Goal: Task Accomplishment & Management: Use online tool/utility

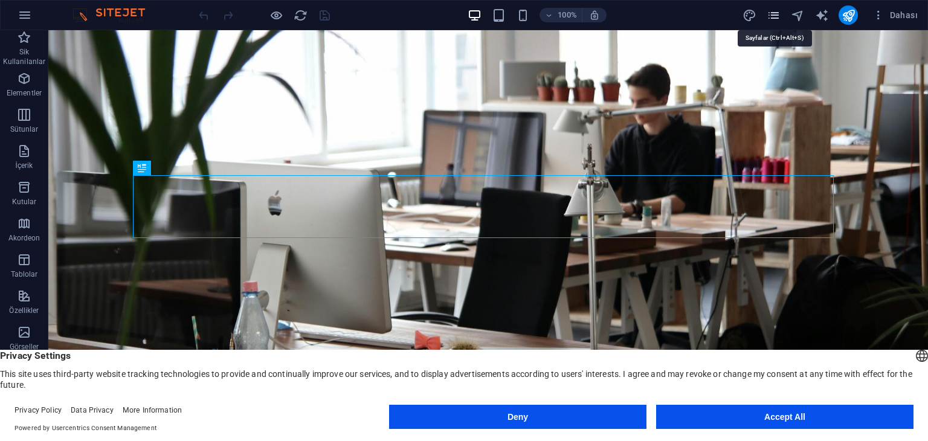
click at [767, 10] on icon "pages" at bounding box center [774, 15] width 14 height 14
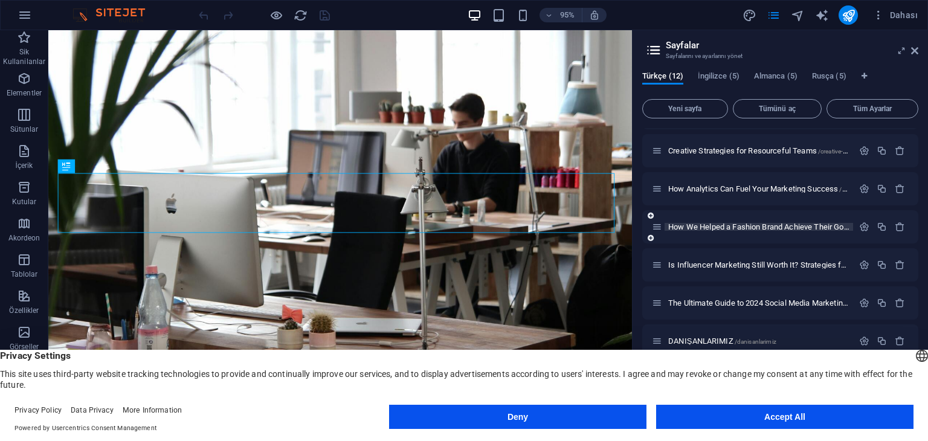
scroll to position [121, 0]
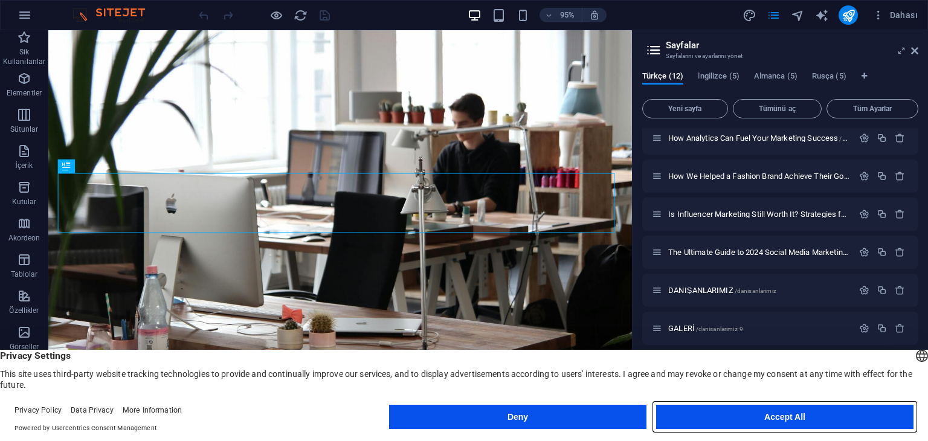
click at [800, 415] on button "Accept All" at bounding box center [784, 417] width 257 height 24
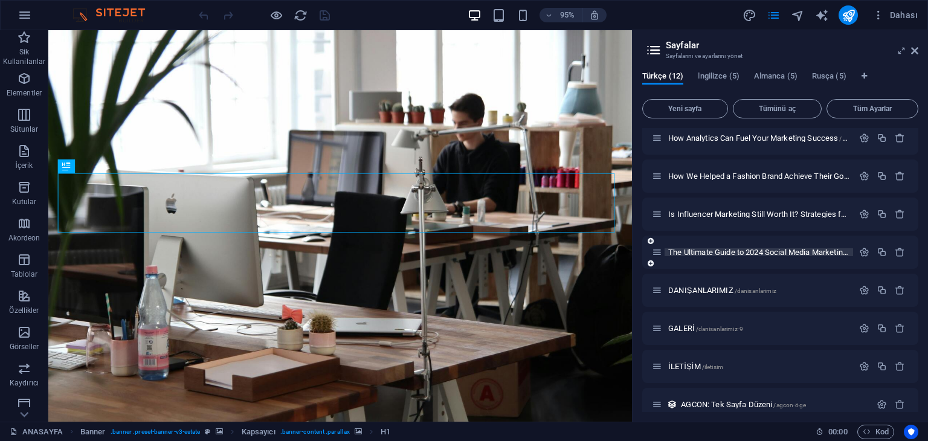
scroll to position [173, 0]
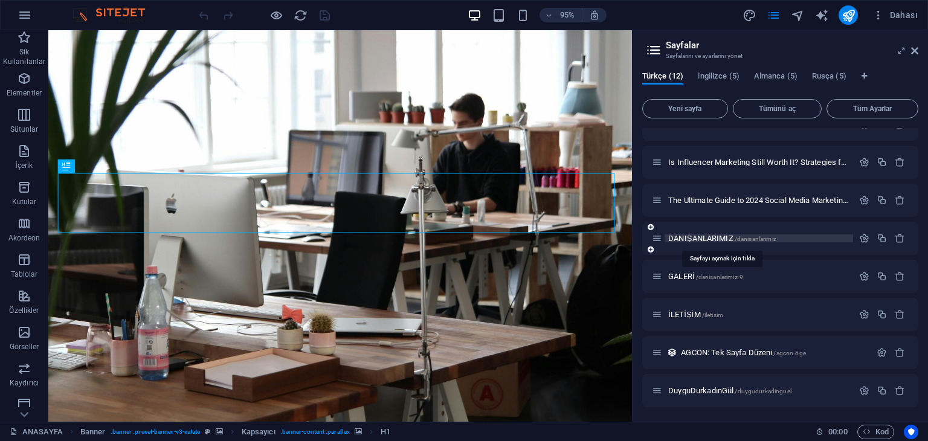
click at [709, 235] on span "DANIŞANLARIMIZ /danisanlarimiz" at bounding box center [722, 238] width 108 height 9
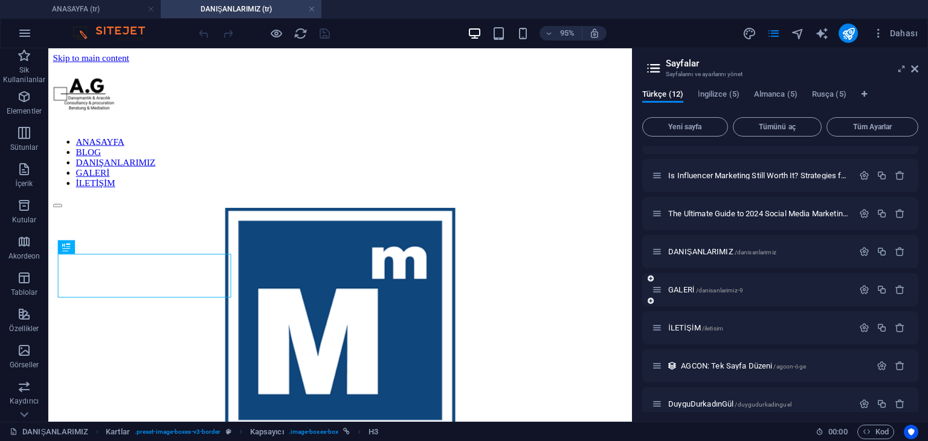
scroll to position [191, 0]
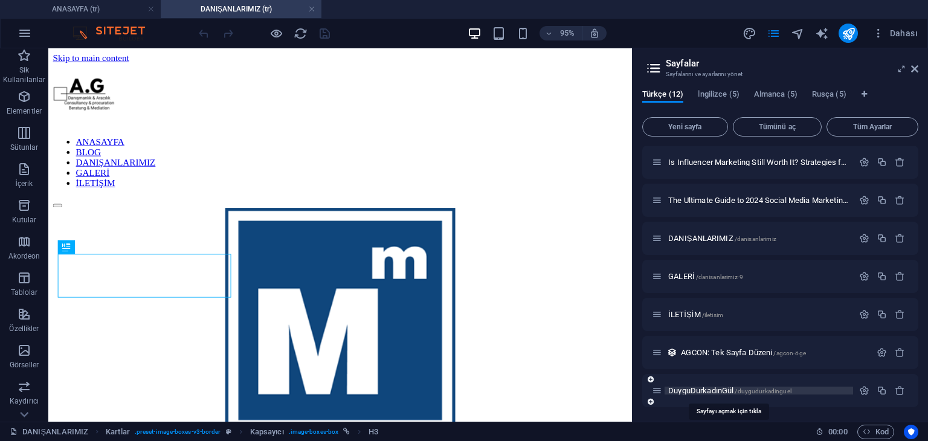
click at [710, 390] on span "DuyguDurkadınGül /duygudurkadinguel" at bounding box center [729, 390] width 123 height 9
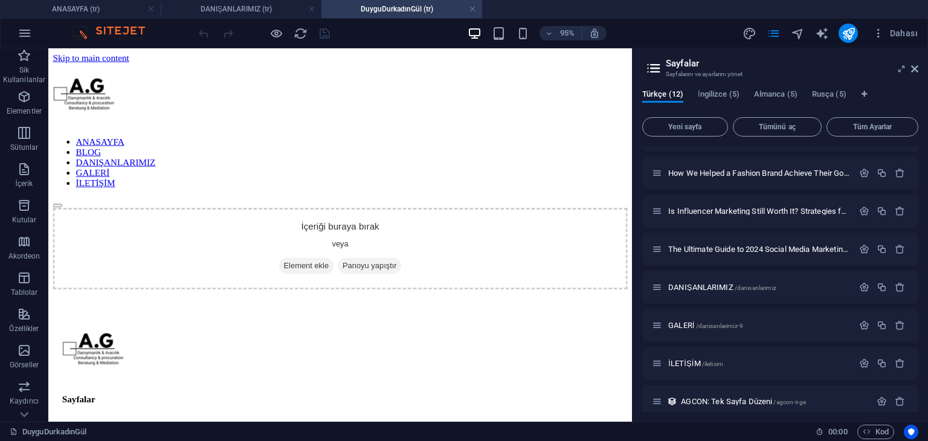
scroll to position [0, 0]
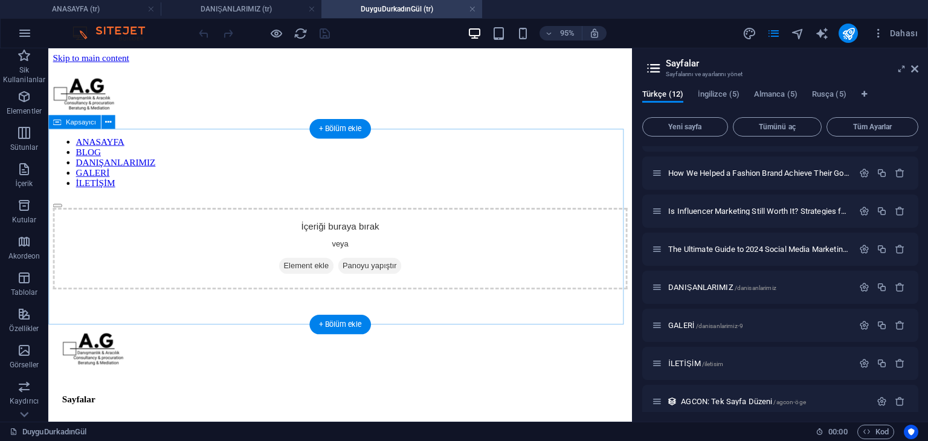
click at [332, 216] on div "İçeriği buraya bırak veya Element ekle Panoyu yapıştır" at bounding box center [355, 259] width 605 height 86
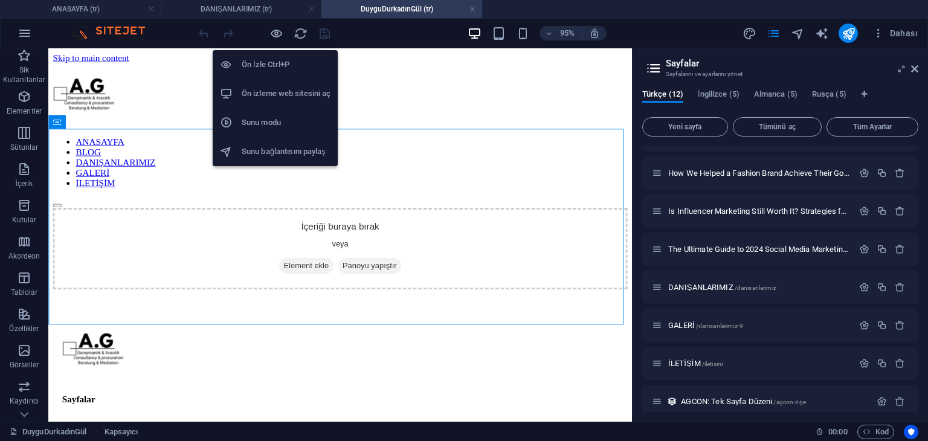
click at [273, 91] on h6 "Ön izleme web sitesini aç" at bounding box center [286, 93] width 89 height 14
click at [261, 90] on h6 "Ön izleme web sitesini aç" at bounding box center [286, 93] width 89 height 14
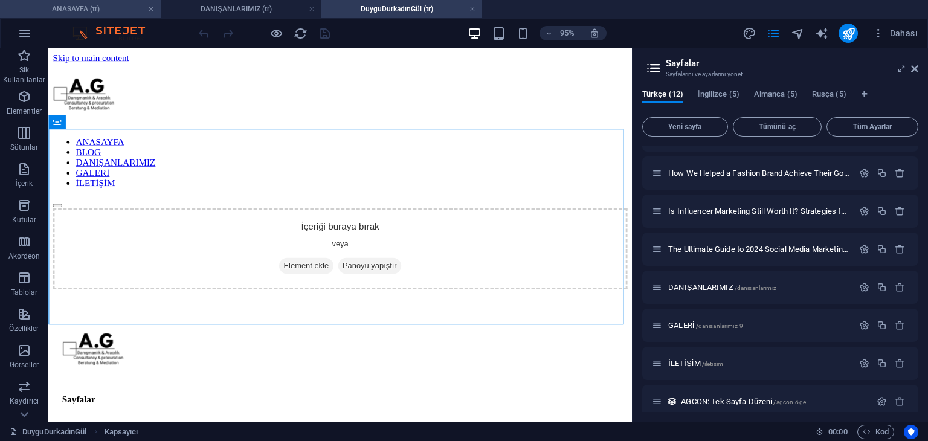
click at [88, 14] on h4 "ANASAYFA (tr)" at bounding box center [80, 8] width 161 height 13
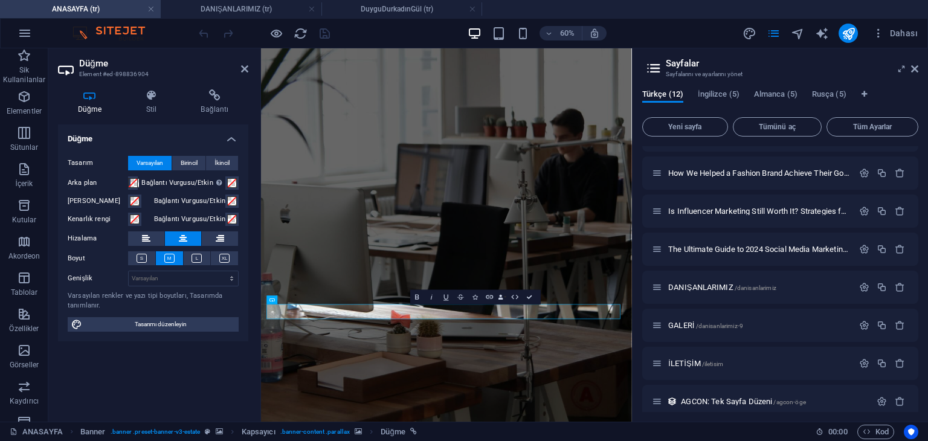
click at [202, 88] on div "Düğme Stil Bağlantı Düğme Tasarım Varsayılan Birincil İkincil Arka plan Bağlant…" at bounding box center [153, 251] width 210 height 342
click at [204, 89] on icon at bounding box center [214, 95] width 67 height 12
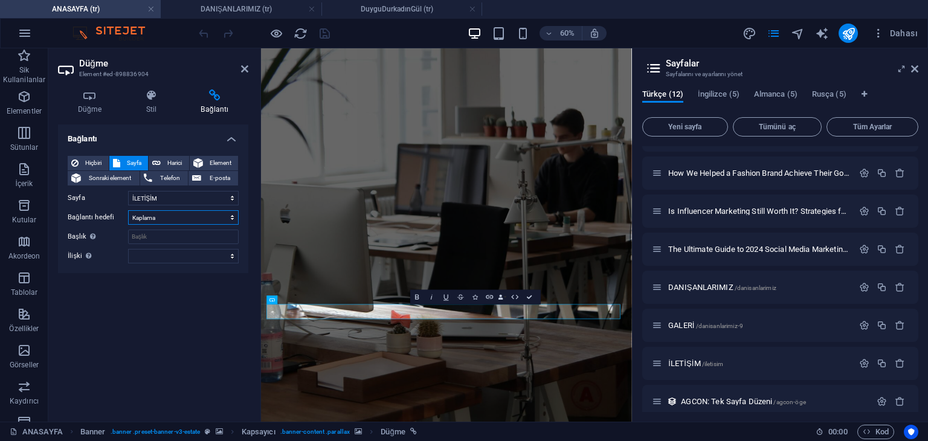
click at [156, 211] on select "Yeni sekme Aynı sekme Kaplama" at bounding box center [183, 217] width 111 height 14
select select "blank"
click at [128, 210] on select "Yeni sekme Aynı sekme Kaplama" at bounding box center [183, 217] width 111 height 14
click at [323, 34] on icon "save" at bounding box center [325, 34] width 14 height 14
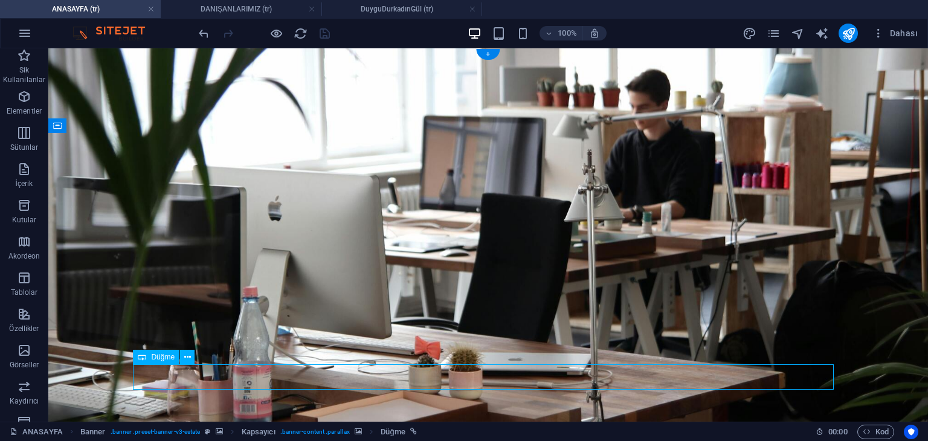
select select "9"
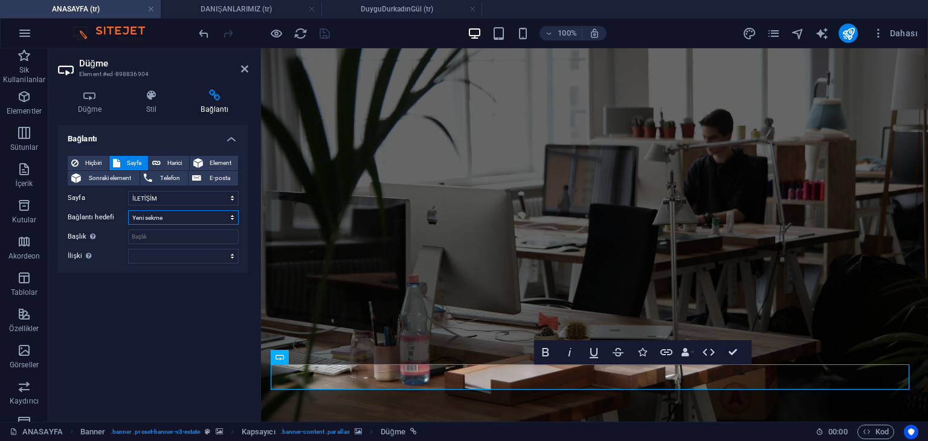
click at [163, 214] on select "Yeni sekme Aynı sekme Kaplama" at bounding box center [183, 217] width 111 height 14
click at [128, 210] on select "Yeni sekme Aynı sekme Kaplama" at bounding box center [183, 217] width 111 height 14
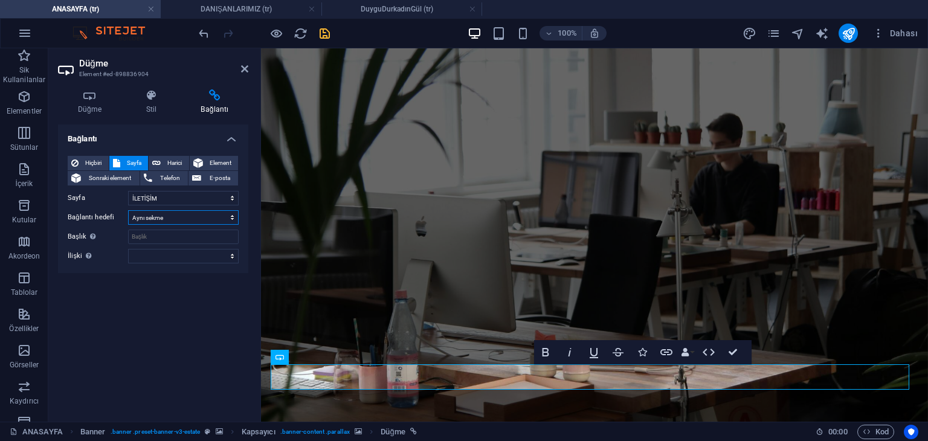
click at [188, 221] on select "Yeni sekme Aynı sekme Kaplama" at bounding box center [183, 217] width 111 height 14
select select "overlay"
click at [128, 210] on select "Yeni sekme Aynı sekme Kaplama" at bounding box center [183, 217] width 111 height 14
click at [242, 70] on icon at bounding box center [244, 69] width 7 height 10
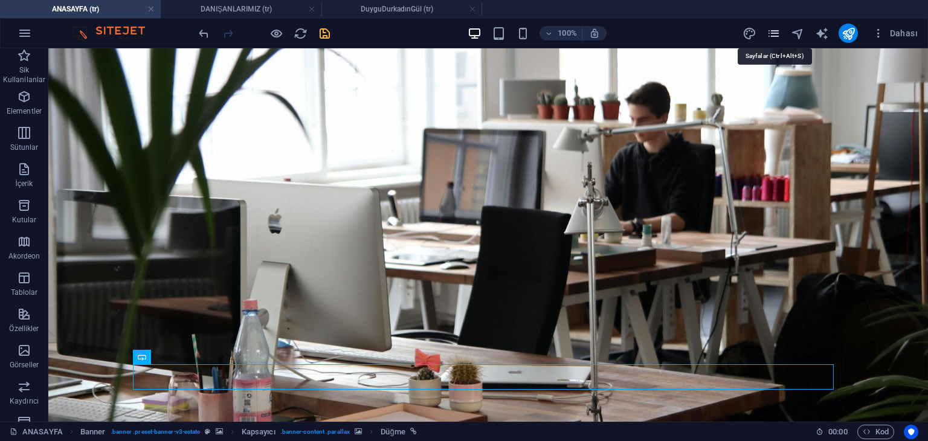
click at [774, 38] on icon "pages" at bounding box center [774, 34] width 14 height 14
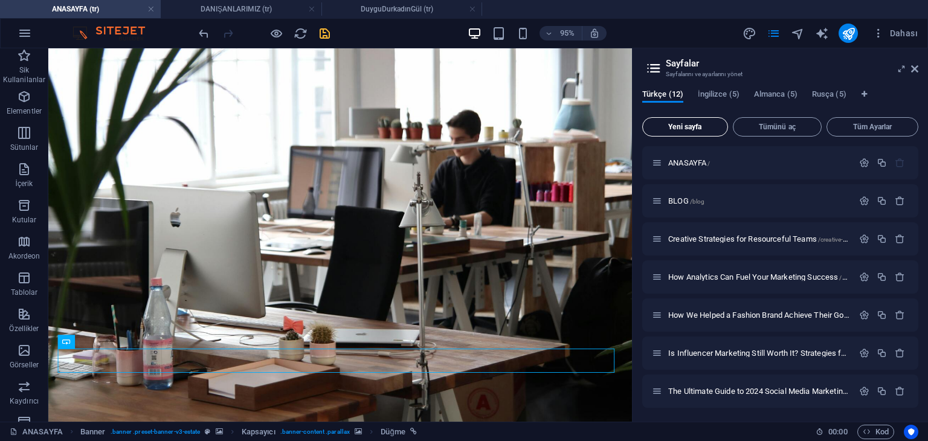
click at [706, 126] on span "Yeni sayfa" at bounding box center [685, 126] width 75 height 7
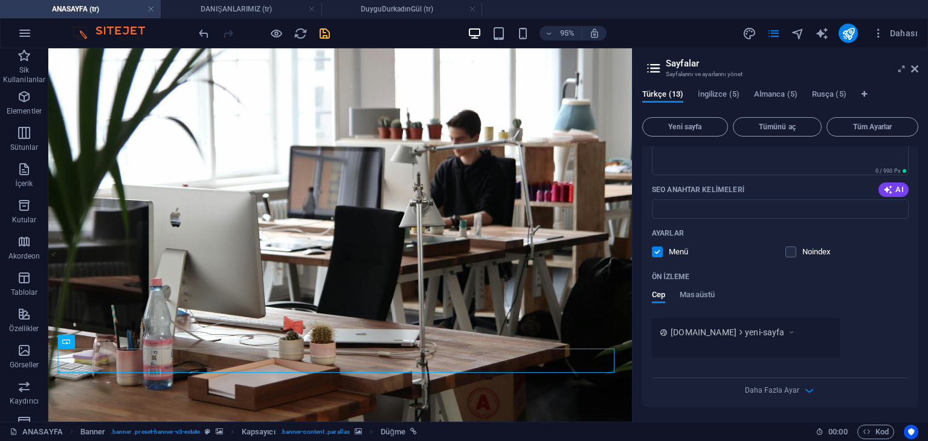
scroll to position [408, 0]
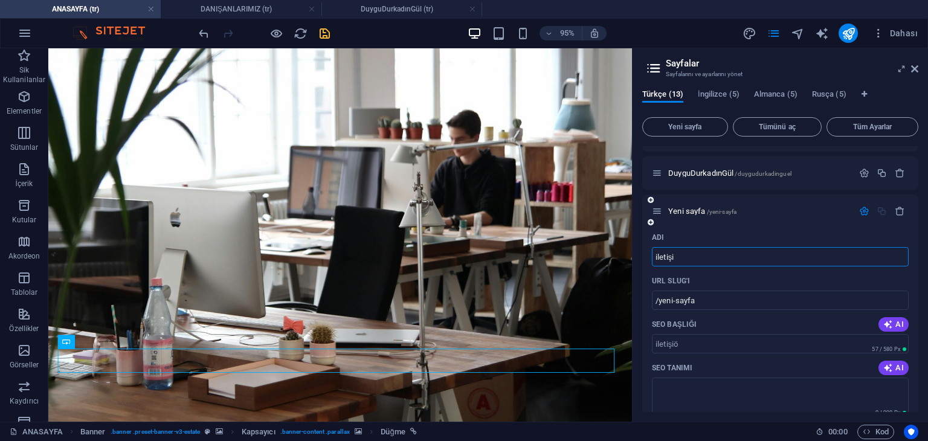
type input "iletişim"
type input "/iletisioe"
type input "iletişim2"
type input "/iletisim2"
type input "iletişim2"
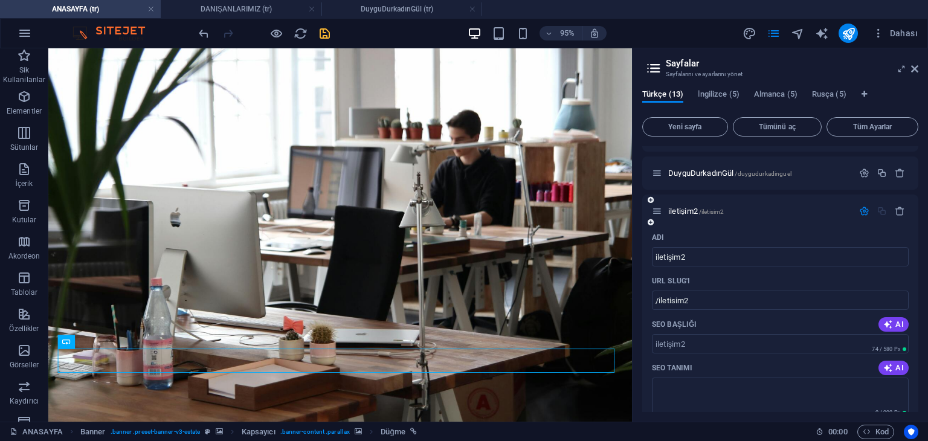
click at [859, 208] on icon "button" at bounding box center [864, 211] width 10 height 10
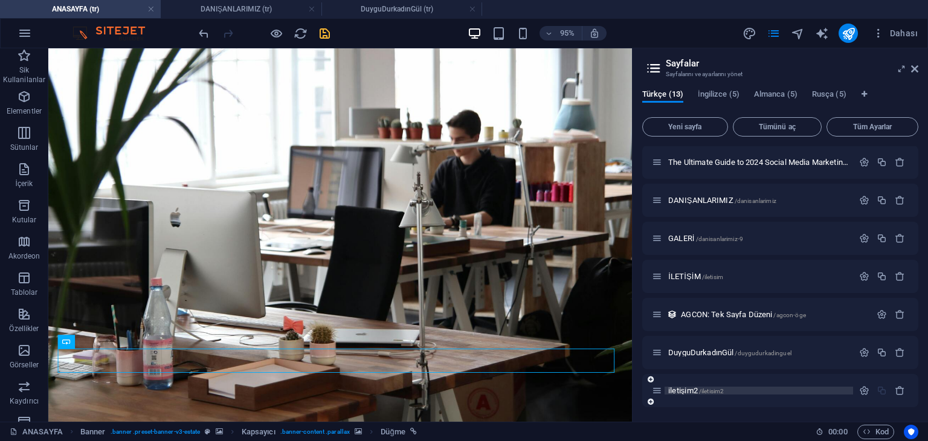
click at [677, 392] on span "iletişim2 /iletisim2" at bounding box center [696, 390] width 56 height 9
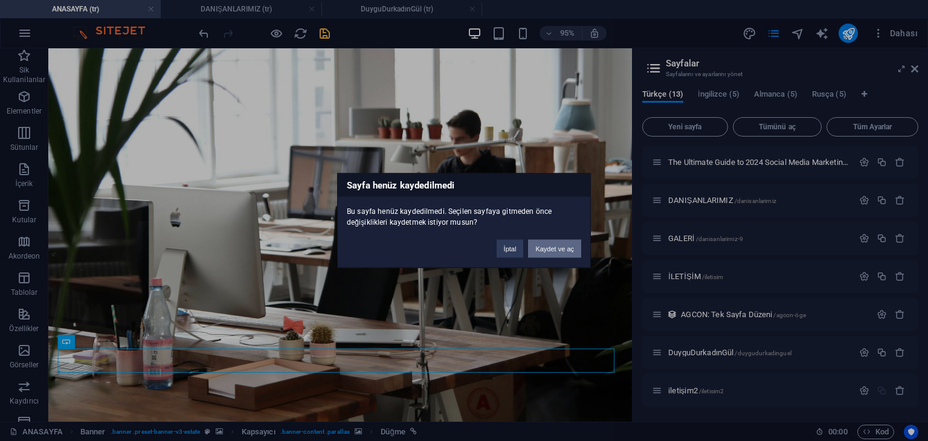
click at [550, 250] on button "Kaydet ve aç" at bounding box center [554, 249] width 53 height 18
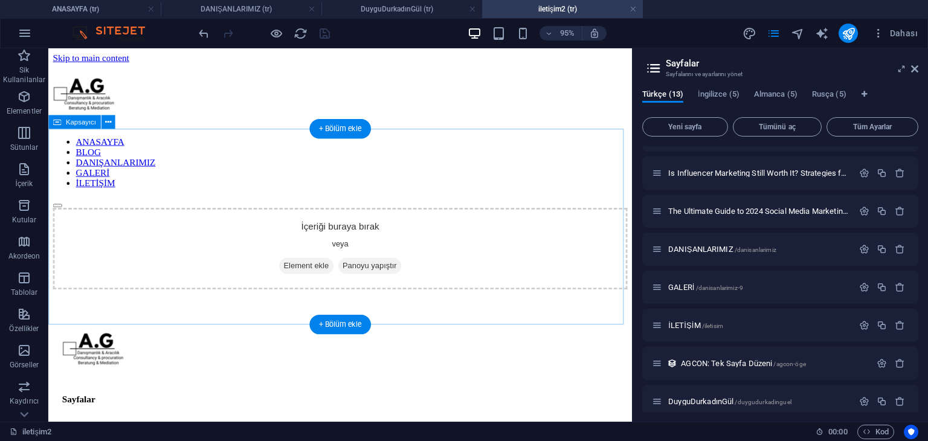
scroll to position [0, 0]
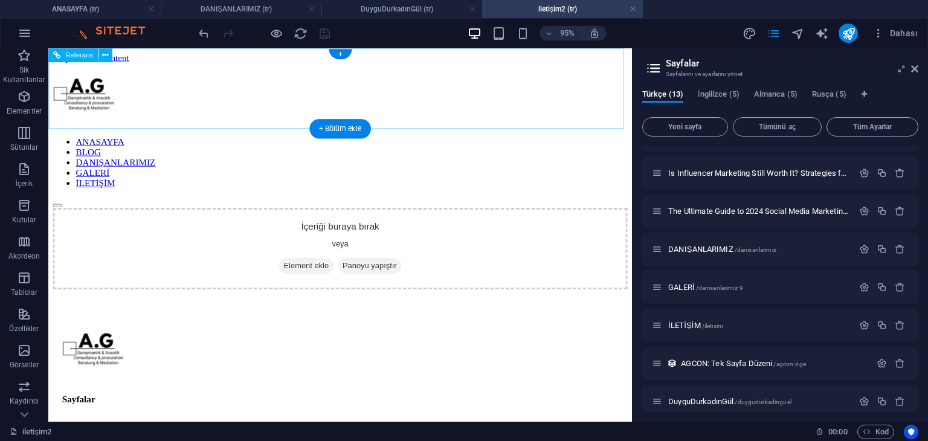
click at [306, 80] on div "ANASAYFA BLOG DANIŞANLARIMIZ GALERİ İLETİŞİM" at bounding box center [355, 140] width 605 height 152
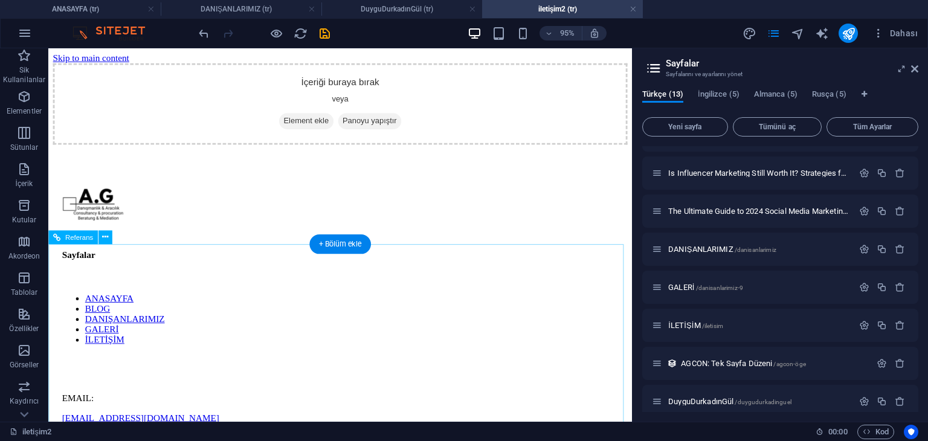
click at [311, 297] on div at bounding box center [355, 291] width 585 height 12
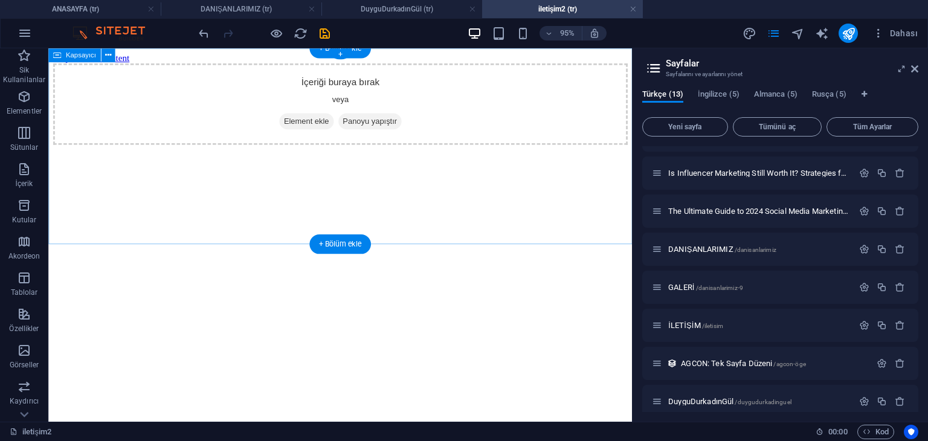
click at [314, 141] on div "İçeriği buraya bırak veya Element ekle Panoyu yapıştır" at bounding box center [355, 107] width 605 height 86
click at [313, 134] on span "Element ekle" at bounding box center [319, 125] width 57 height 17
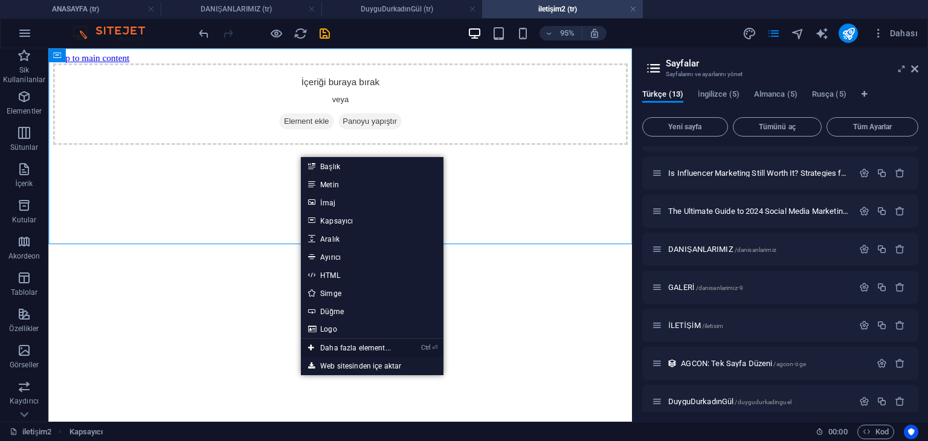
click at [353, 346] on link "Ctrl ⏎ Daha fazla element..." at bounding box center [349, 348] width 97 height 18
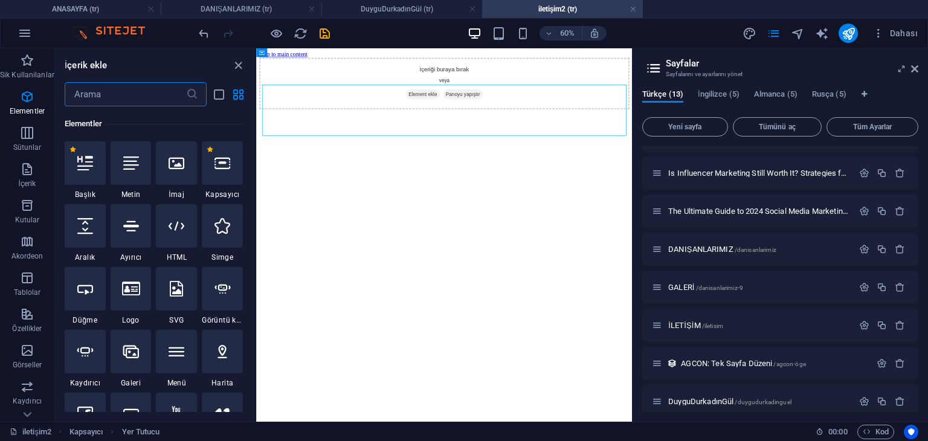
scroll to position [128, 0]
click at [135, 92] on input "text" at bounding box center [125, 94] width 121 height 24
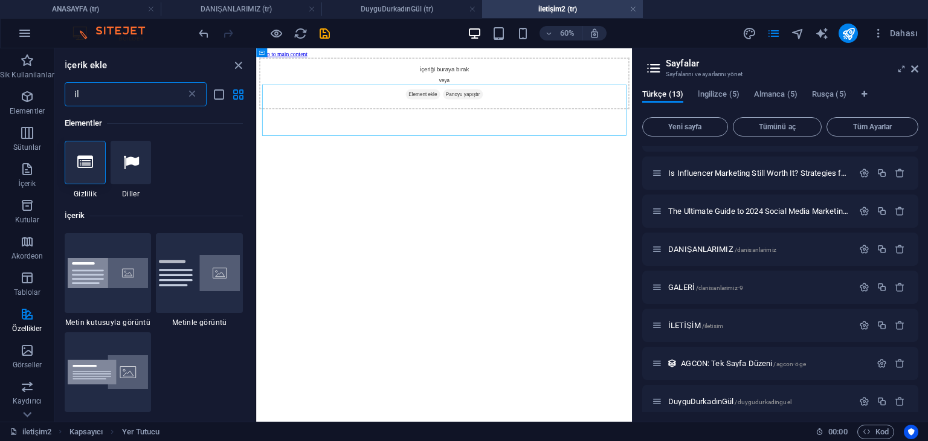
type input "i"
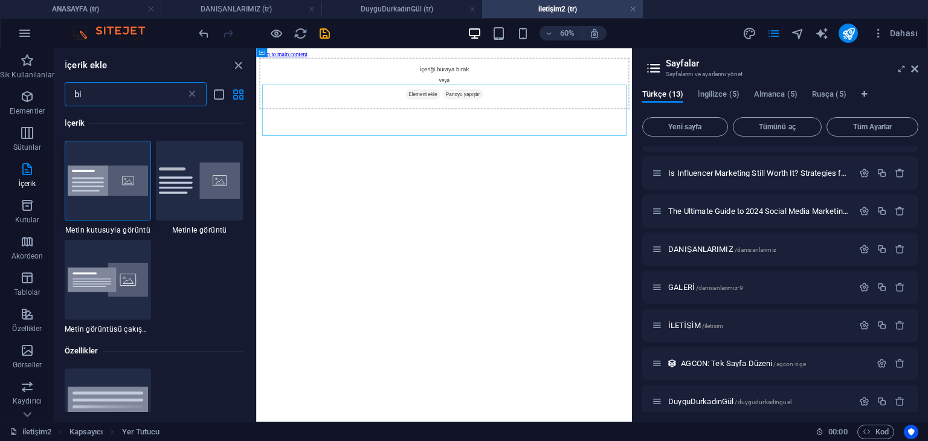
type input "b"
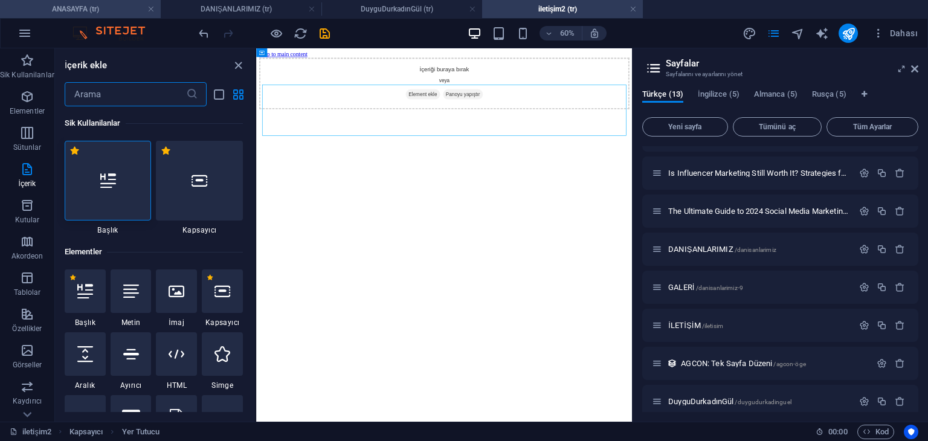
click at [128, 16] on li "ANASAYFA (tr)" at bounding box center [80, 9] width 161 height 18
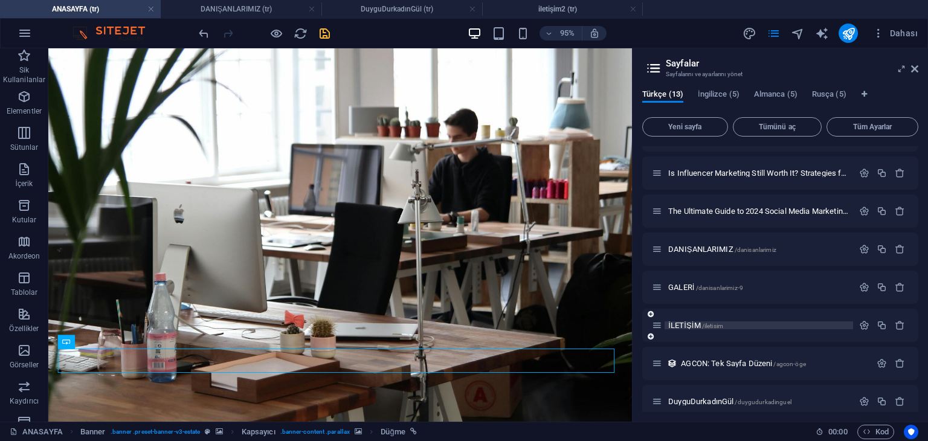
click at [690, 329] on span "İLETİŞİM /iletisim" at bounding box center [695, 325] width 55 height 9
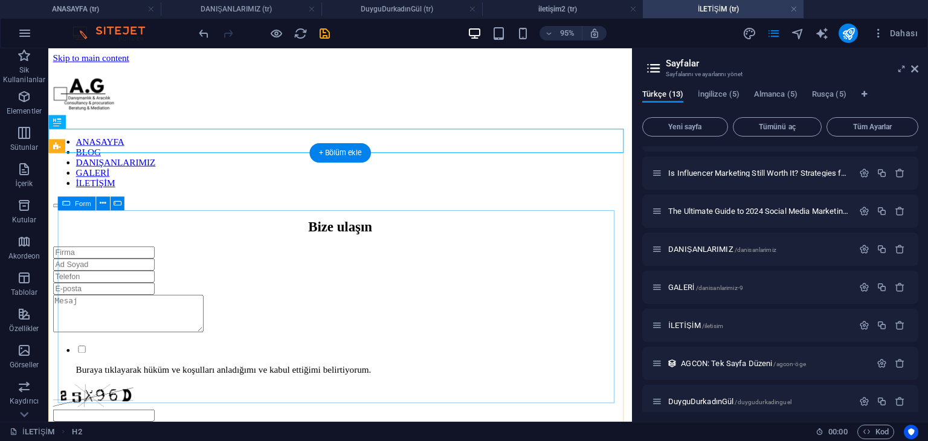
click at [446, 257] on div "Buraya tıklayarak hüküm ve koşulları anladığımı ve kabul ettiğimi belirtiyorum.…" at bounding box center [355, 361] width 605 height 208
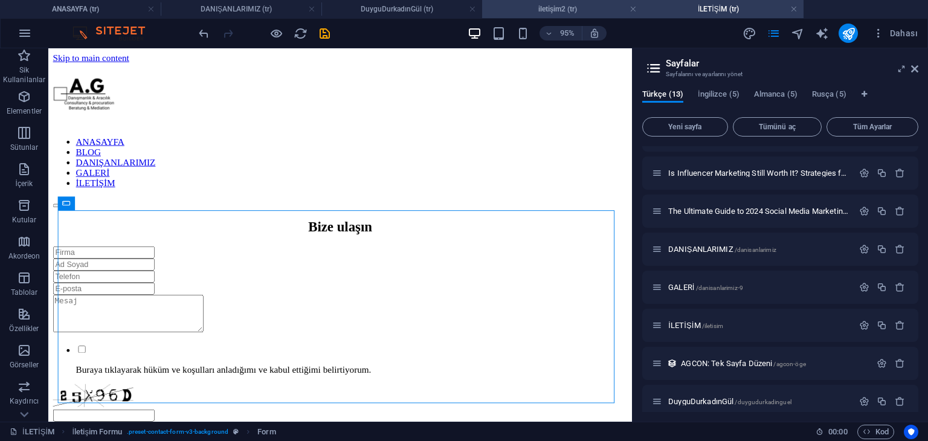
click at [538, 2] on h4 "iletişim2 (tr)" at bounding box center [562, 8] width 161 height 13
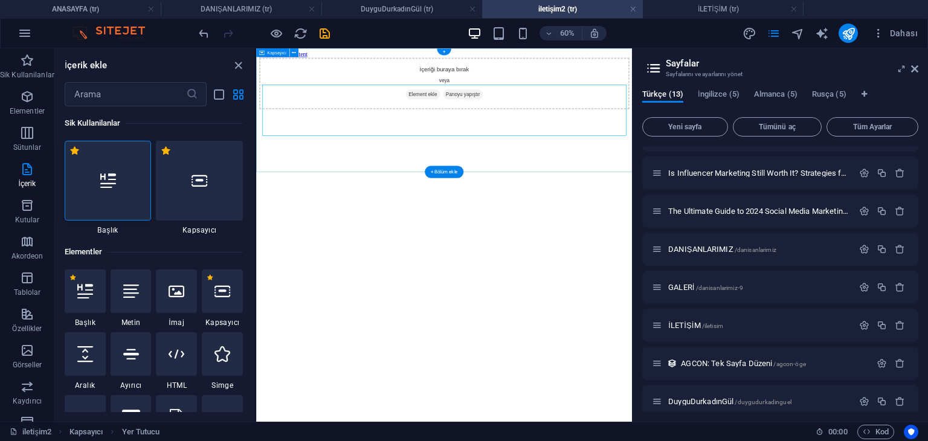
click at [489, 135] on div "İçeriği buraya bırak veya Element ekle Panoyu yapıştır" at bounding box center [569, 107] width 617 height 86
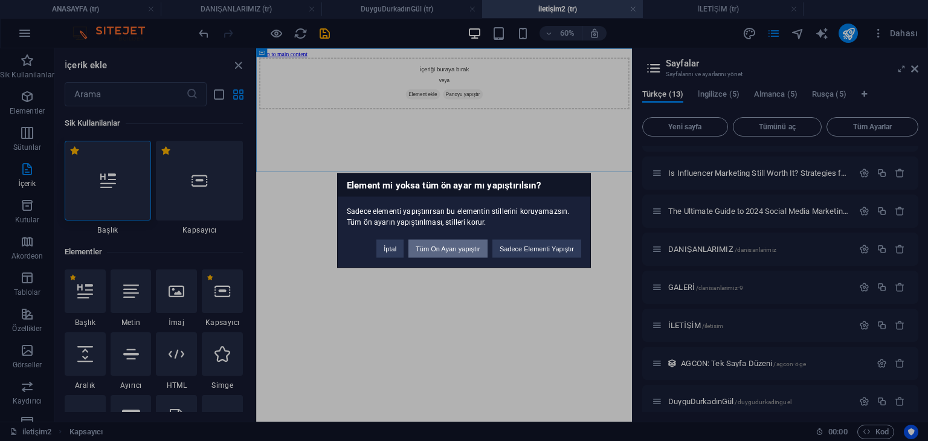
click at [456, 249] on button "Tüm Ön Ayarı yapıştır" at bounding box center [447, 249] width 79 height 18
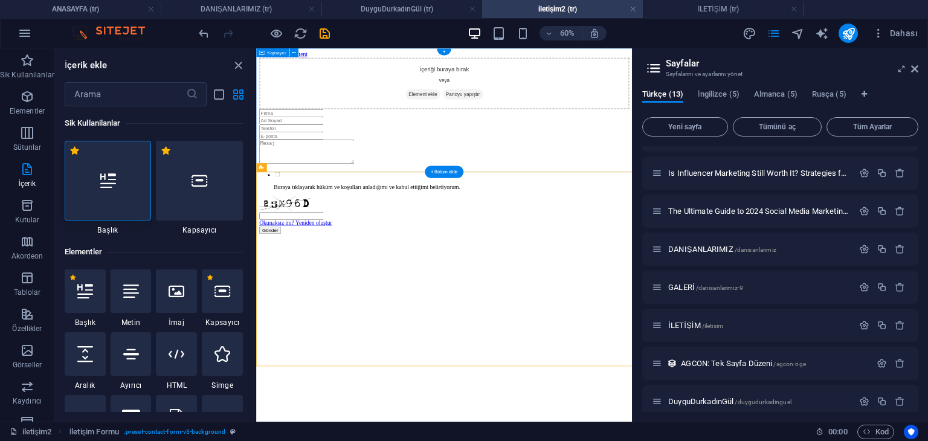
click at [440, 145] on div "İçeriği buraya bırak veya Element ekle Panoyu yapıştır" at bounding box center [569, 107] width 617 height 86
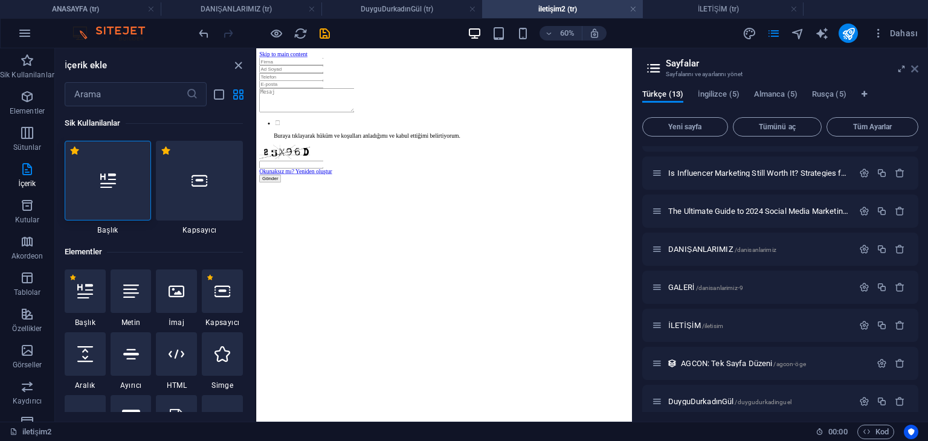
drag, startPoint x: 486, startPoint y: 33, endPoint x: 914, endPoint y: 66, distance: 429.0
click at [914, 66] on icon at bounding box center [914, 69] width 7 height 10
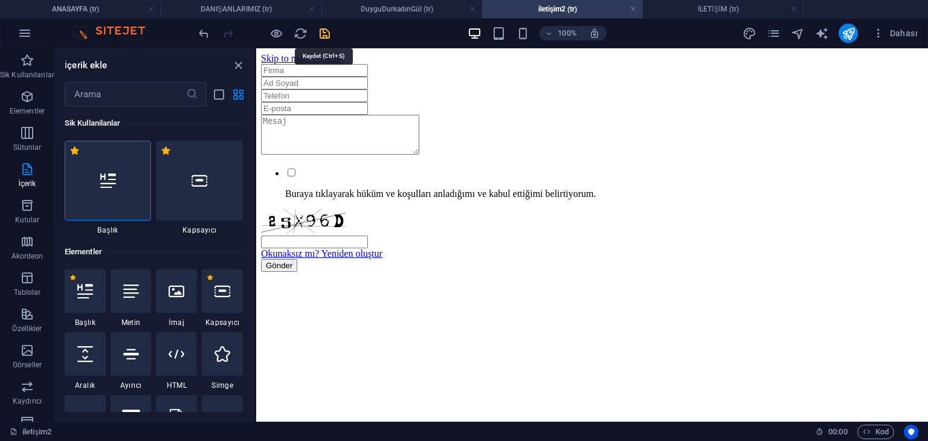
click at [329, 31] on icon "save" at bounding box center [325, 34] width 14 height 14
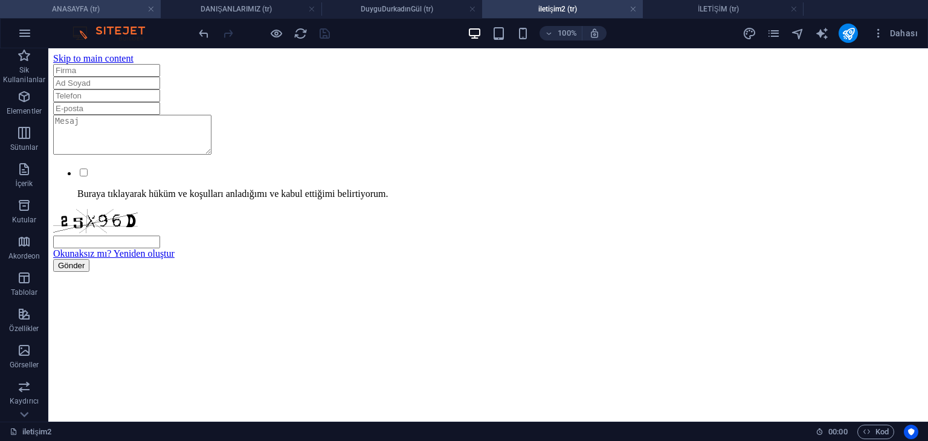
click at [121, 10] on h4 "ANASAYFA (tr)" at bounding box center [80, 8] width 161 height 13
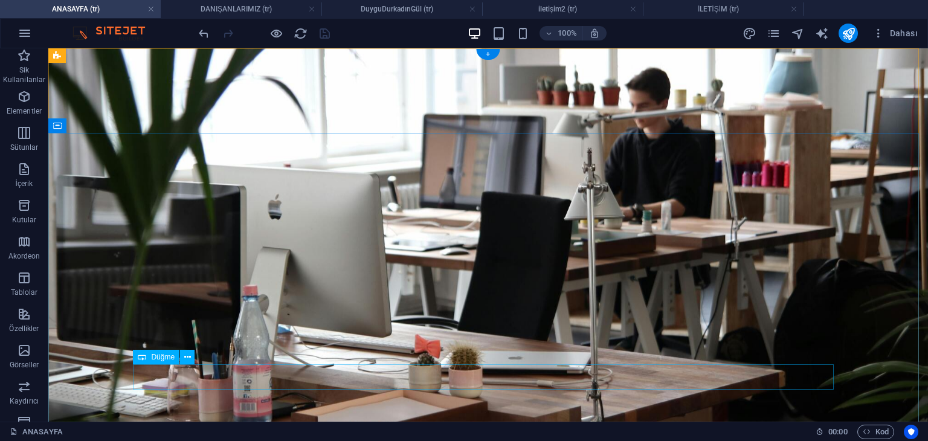
select select "9"
select select "overlay"
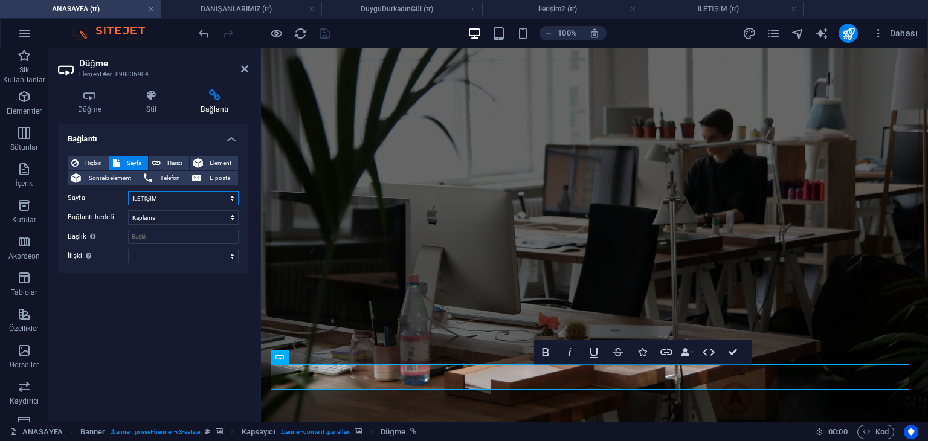
click at [146, 197] on select "ANASAYFA BLOG Creative Strategies for Resourceful Teams How Analytics Can Fuel …" at bounding box center [183, 198] width 111 height 14
select select "11"
click at [128, 191] on select "ANASAYFA BLOG Creative Strategies for Resourceful Teams How Analytics Can Fuel …" at bounding box center [183, 198] width 111 height 14
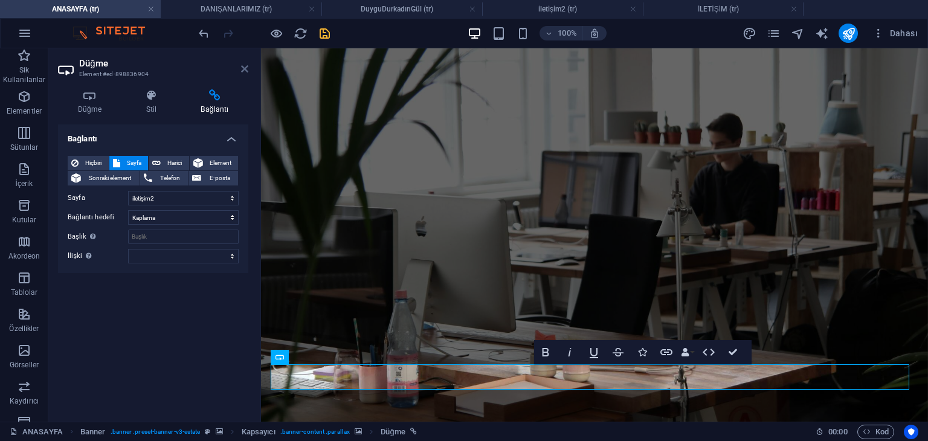
click at [245, 68] on icon at bounding box center [244, 69] width 7 height 10
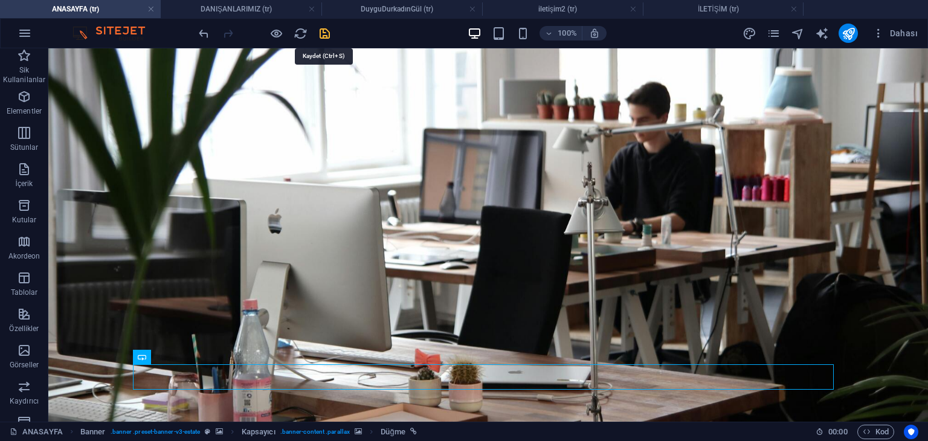
click at [326, 39] on icon "save" at bounding box center [325, 34] width 14 height 14
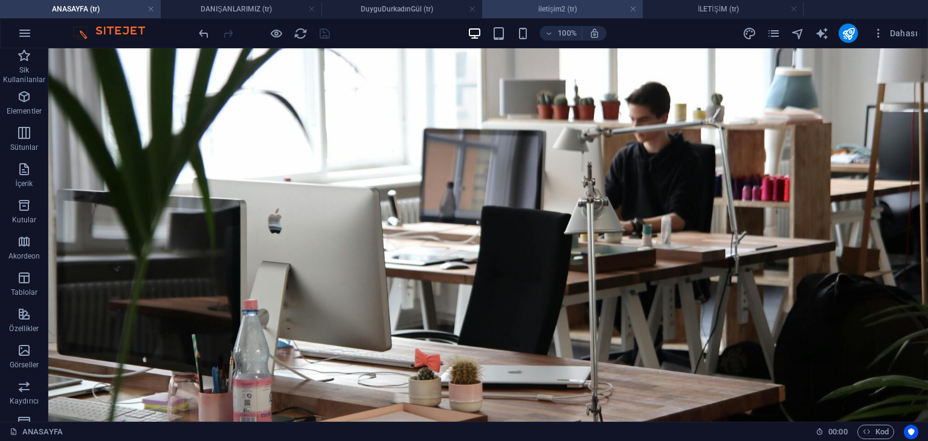
click at [580, 16] on li "iletişim2 (tr)" at bounding box center [562, 9] width 161 height 18
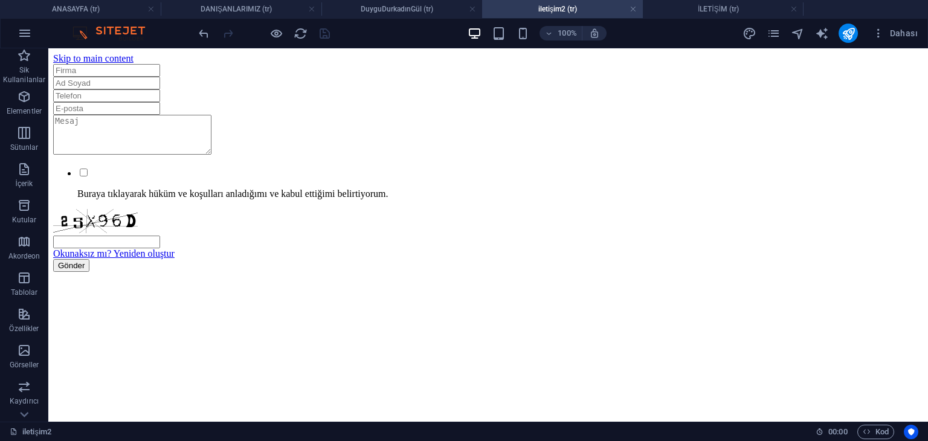
click at [464, 277] on html "Skip to main content Buraya tıklayarak hüküm ve koşulları anladığımı ve kabul e…" at bounding box center [488, 162] width 880 height 228
click at [443, 439] on div "iletişim2 00 : 00 Kod" at bounding box center [464, 431] width 928 height 19
drag, startPoint x: 445, startPoint y: 430, endPoint x: 435, endPoint y: 315, distance: 114.6
click at [445, 430] on div "iletişim2" at bounding box center [408, 432] width 796 height 14
click at [879, 433] on span "Kod" at bounding box center [876, 432] width 26 height 14
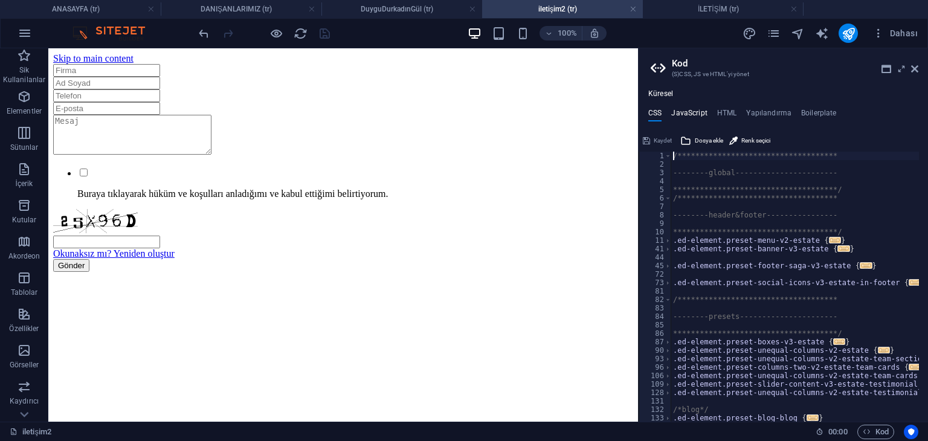
click at [685, 114] on h4 "JavaScript" at bounding box center [689, 115] width 36 height 13
type textarea "/* JS for preset "Menu V2" */"
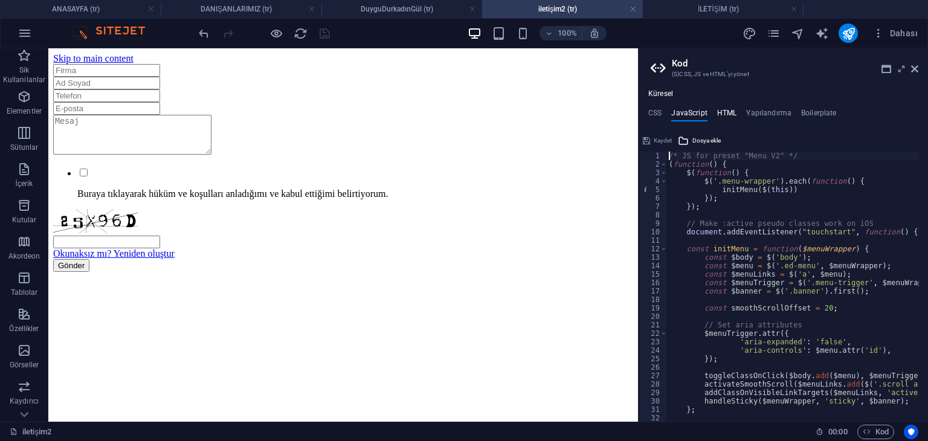
click at [729, 112] on h4 "HTML" at bounding box center [727, 115] width 20 height 13
type textarea "<a href="#main-content" class="wv-link-content button">Skip to main content</a>"
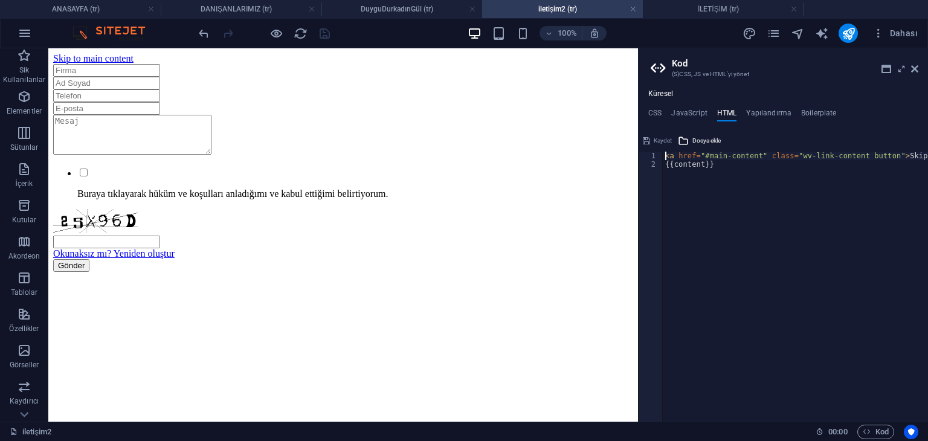
click at [749, 105] on div "**********" at bounding box center [783, 255] width 289 height 332
click at [752, 117] on h4 "Yapılandırma" at bounding box center [768, 115] width 45 height 13
type textarea "$color-background: #ffffff;"
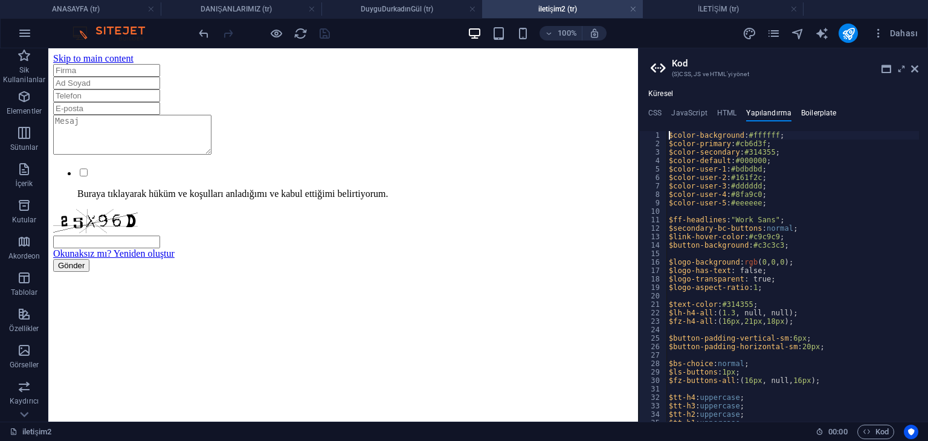
click at [819, 112] on h4 "Boilerplate" at bounding box center [819, 115] width 36 height 13
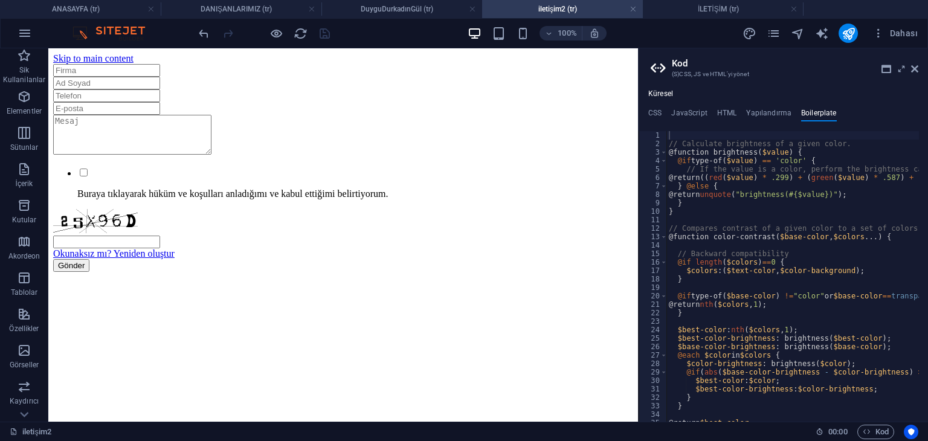
click at [727, 107] on div "**********" at bounding box center [783, 255] width 289 height 332
click at [727, 112] on h4 "HTML" at bounding box center [727, 115] width 20 height 13
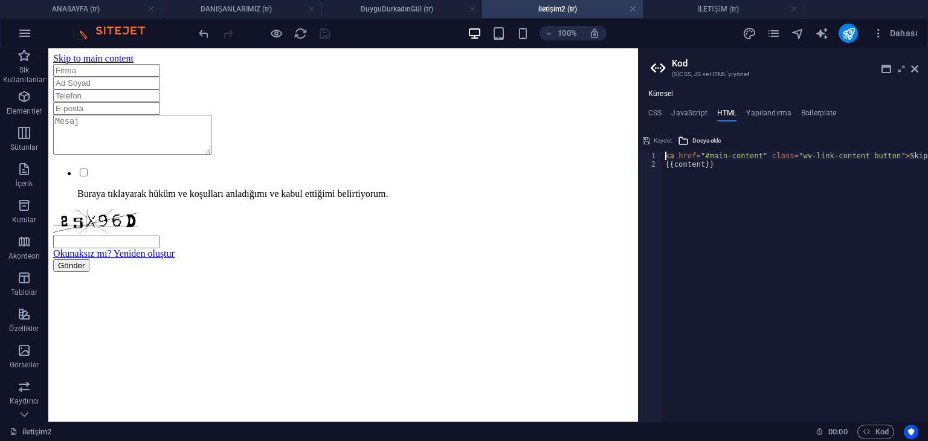
click at [922, 71] on aside "**********" at bounding box center [783, 234] width 290 height 373
click at [918, 71] on aside "**********" at bounding box center [783, 234] width 290 height 373
click at [912, 63] on h2 "Kod" at bounding box center [795, 63] width 246 height 11
click at [911, 68] on icon at bounding box center [914, 69] width 7 height 10
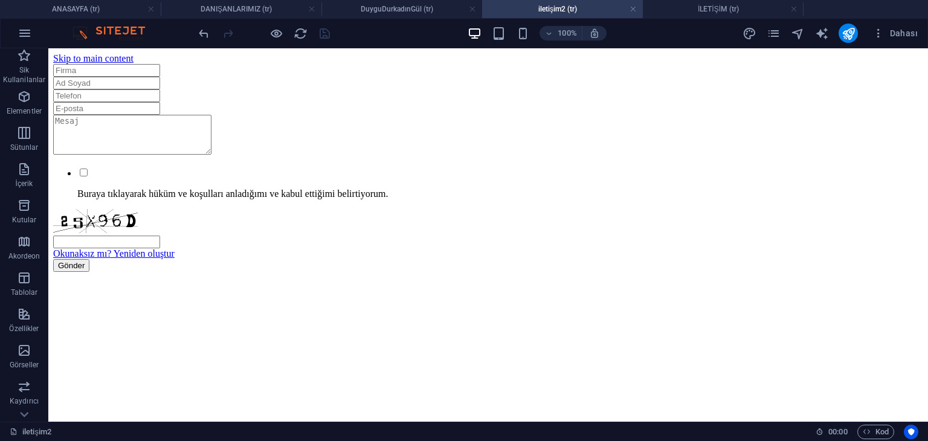
click at [781, 33] on div "Dahası" at bounding box center [832, 33] width 181 height 19
click at [775, 36] on icon "pages" at bounding box center [774, 34] width 14 height 14
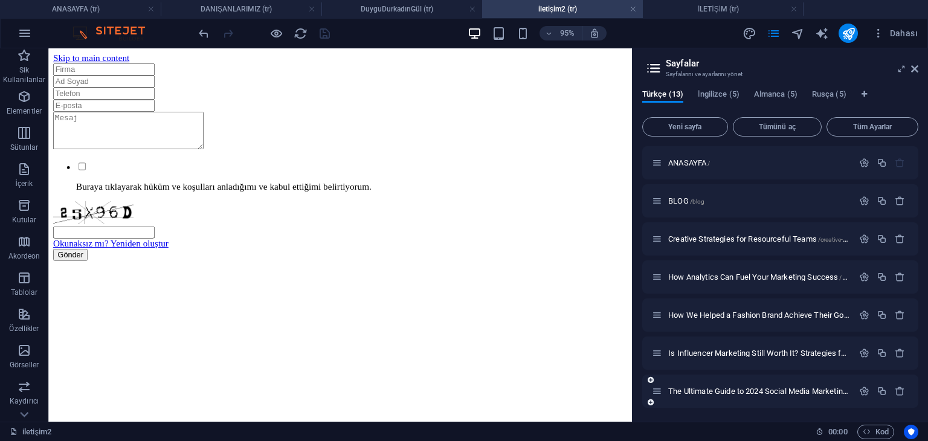
scroll to position [229, 0]
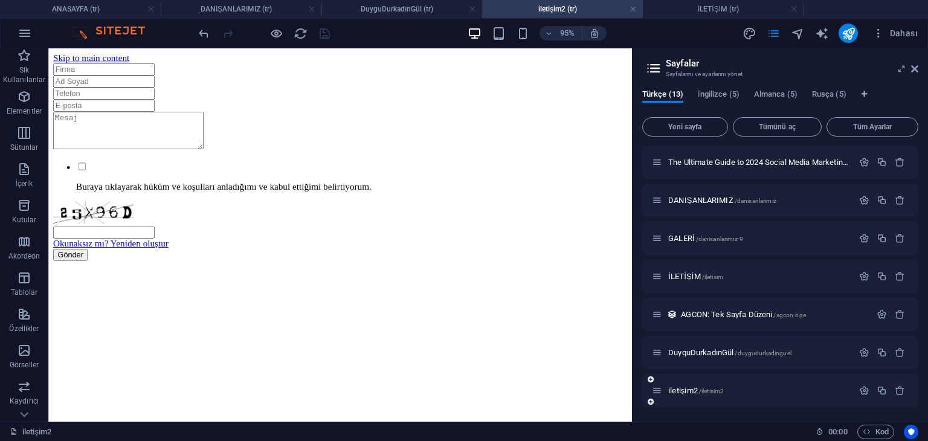
click at [712, 384] on div "iletişim2 /iletisim2" at bounding box center [752, 391] width 201 height 14
click at [696, 387] on span "iletişim2 /iletisim2" at bounding box center [696, 390] width 56 height 9
click at [860, 386] on icon "button" at bounding box center [864, 390] width 10 height 10
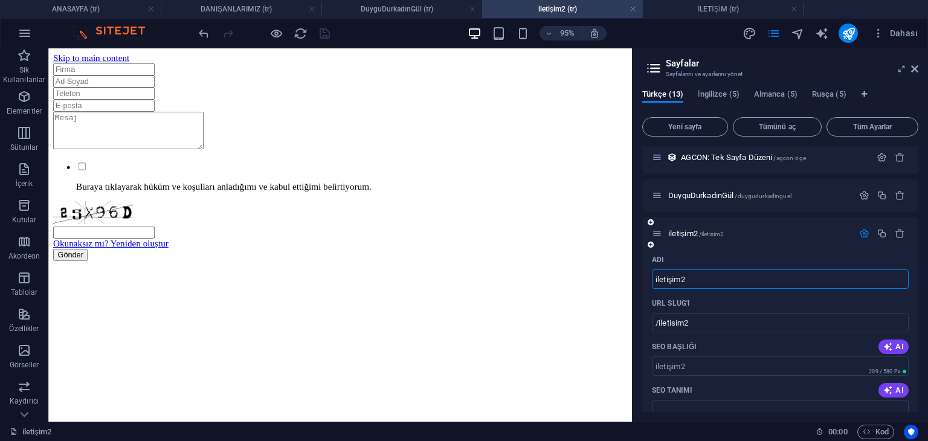
scroll to position [507, 0]
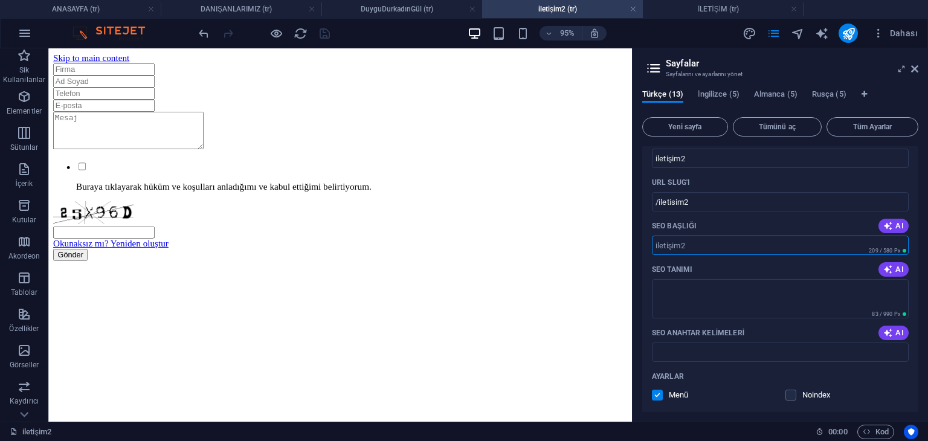
click at [710, 236] on input "SEO Başlığı" at bounding box center [780, 245] width 257 height 19
click at [698, 197] on input "/iletisim2" at bounding box center [780, 201] width 257 height 19
type input "/iletisim"
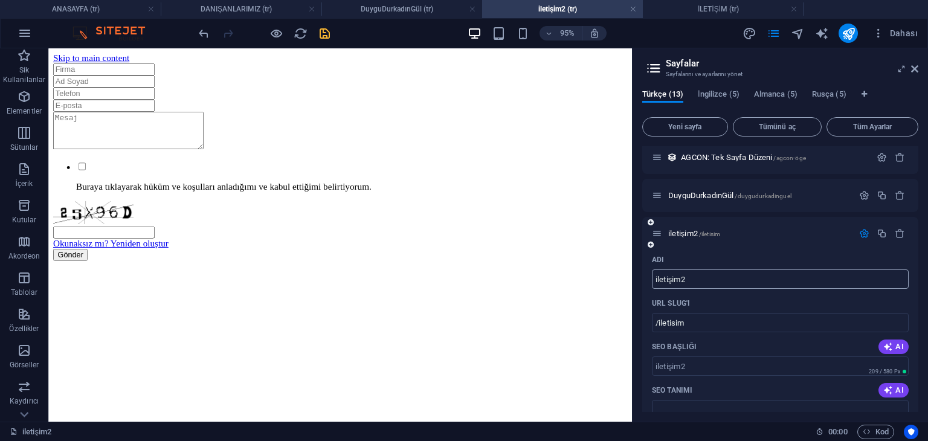
click at [694, 149] on div "AGCON: Tek Sayfa Düzeni /agcon-öge" at bounding box center [780, 157] width 276 height 33
click at [694, 274] on input "iletişim2" at bounding box center [780, 278] width 257 height 19
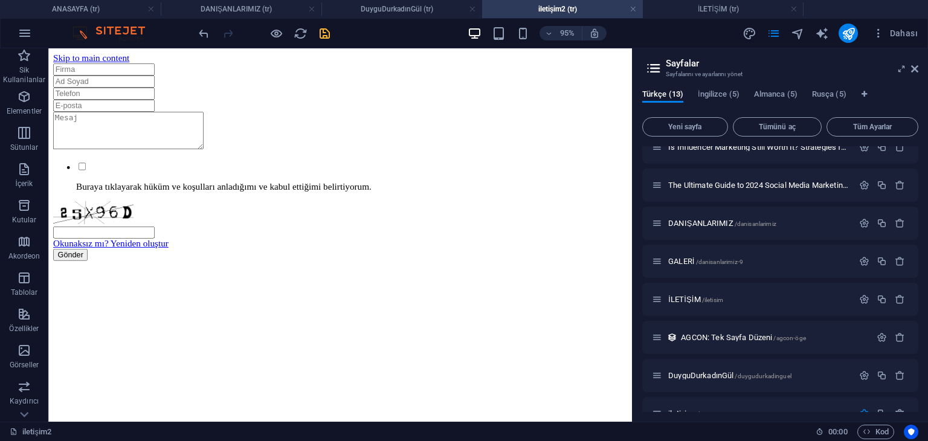
scroll to position [205, 0]
click at [689, 311] on div "İLETİŞİM /iletisim" at bounding box center [780, 300] width 276 height 33
click at [785, 304] on div "İLETİŞİM /iletisim" at bounding box center [752, 301] width 201 height 14
click at [788, 297] on p "İLETİŞİM /iletisim" at bounding box center [758, 301] width 181 height 8
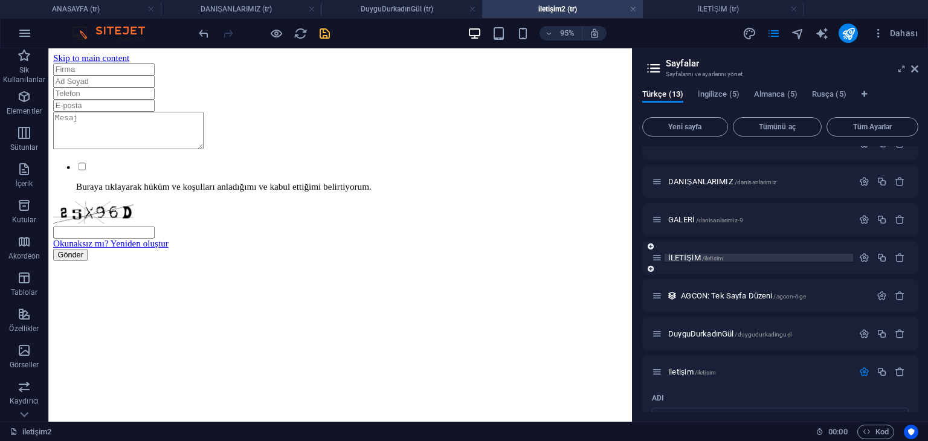
scroll to position [265, 0]
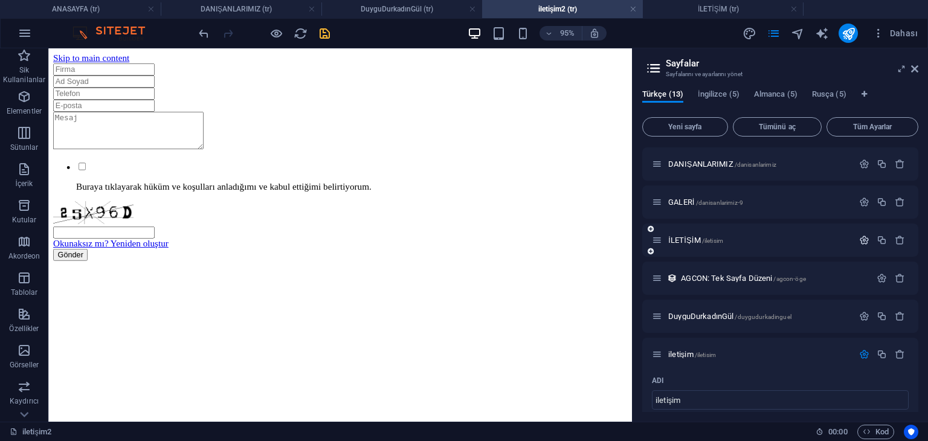
click at [859, 243] on icon "button" at bounding box center [864, 240] width 10 height 10
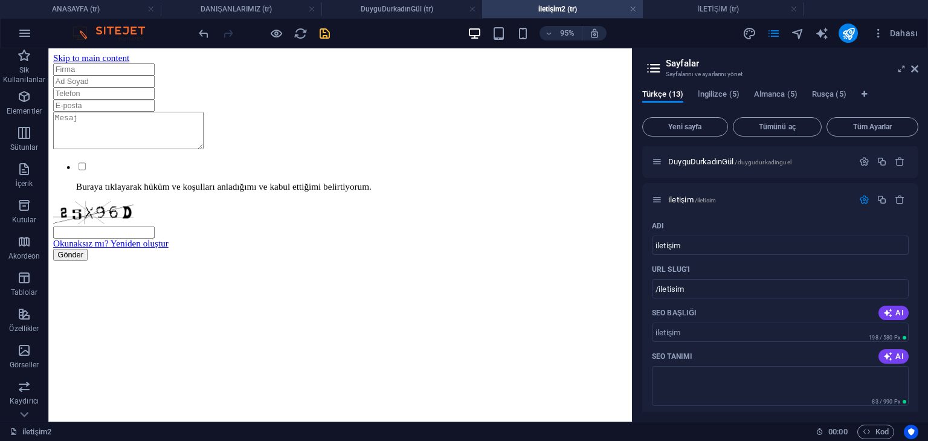
scroll to position [930, 0]
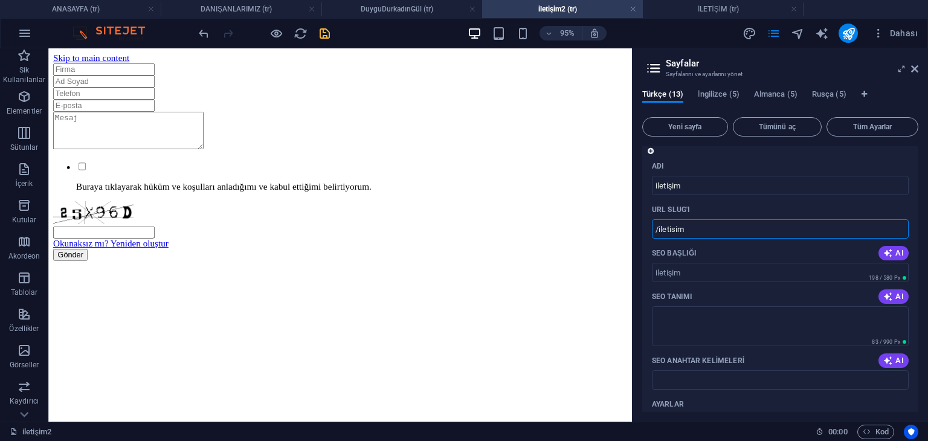
click at [685, 225] on input "/iletisim" at bounding box center [780, 228] width 257 height 19
click at [681, 182] on input "iletişim" at bounding box center [780, 185] width 257 height 19
type input "iletişimz"
type input "/iletisimz"
type input "iletişim"
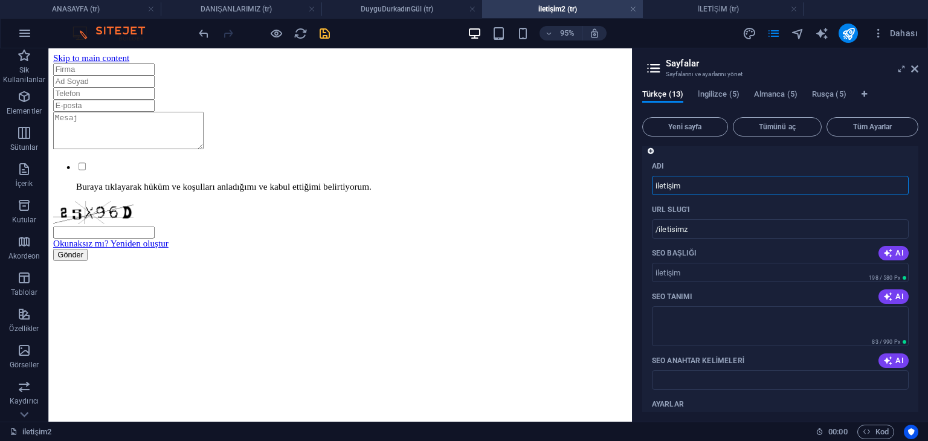
type input "/iletisim-13"
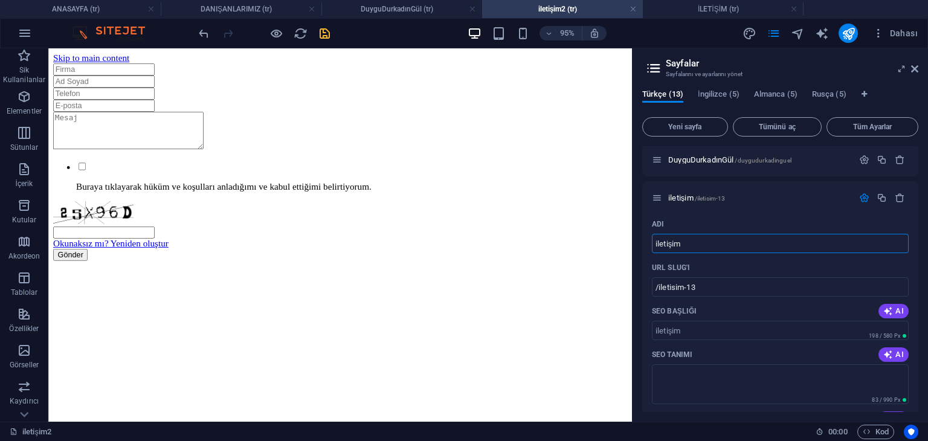
scroll to position [809, 0]
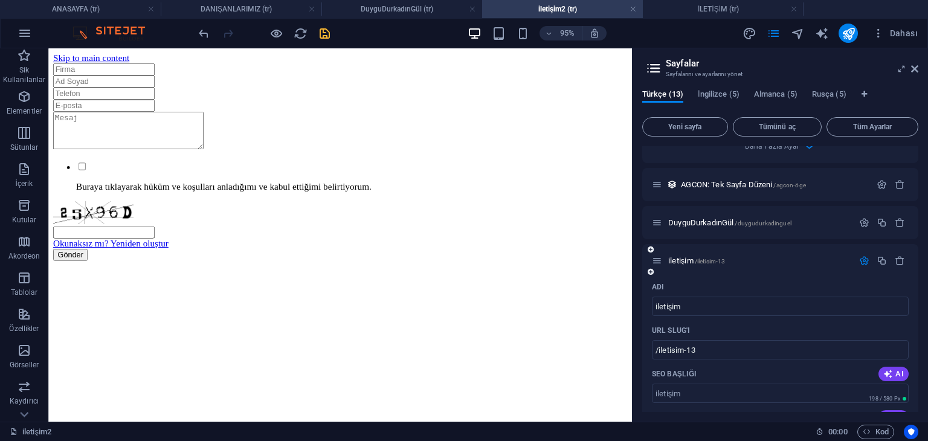
click at [859, 262] on icon "button" at bounding box center [864, 261] width 10 height 10
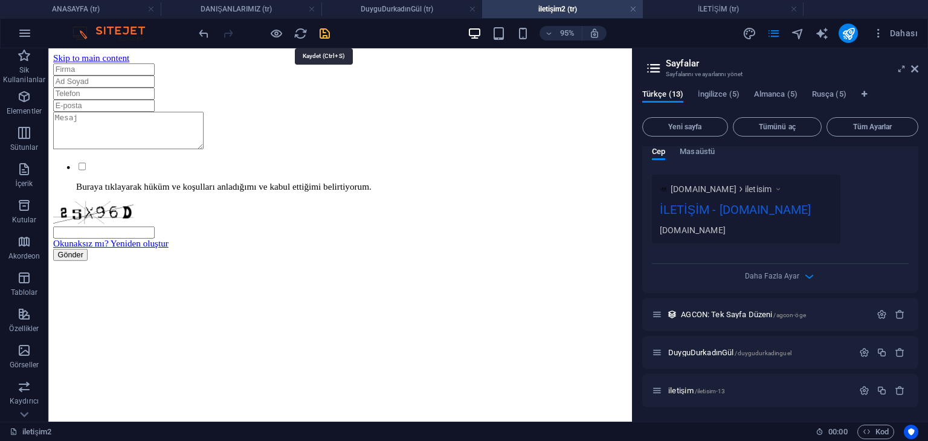
click at [321, 34] on icon "save" at bounding box center [325, 34] width 14 height 14
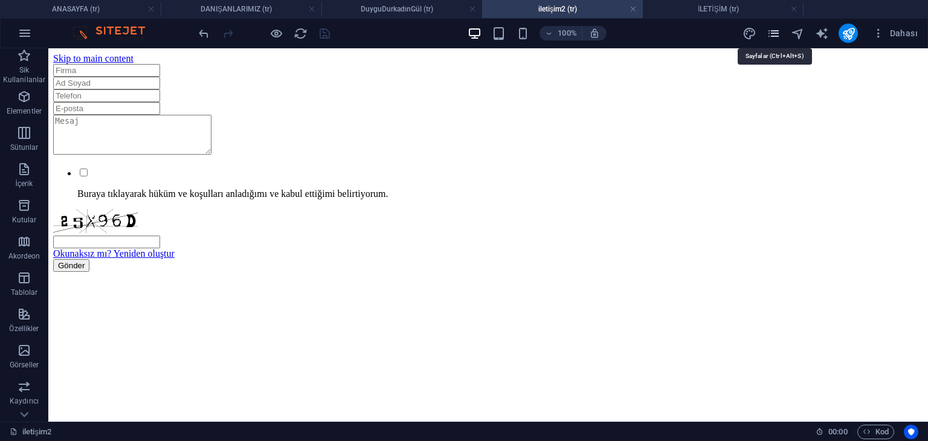
click at [775, 34] on icon "pages" at bounding box center [774, 34] width 14 height 14
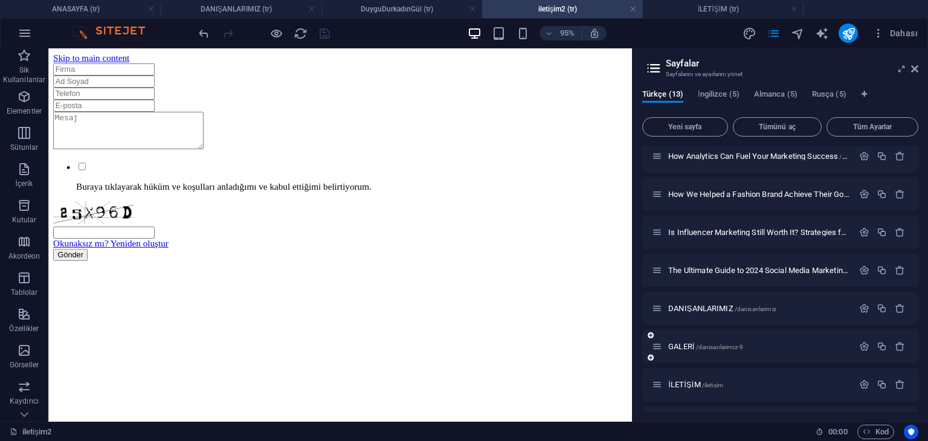
scroll to position [229, 0]
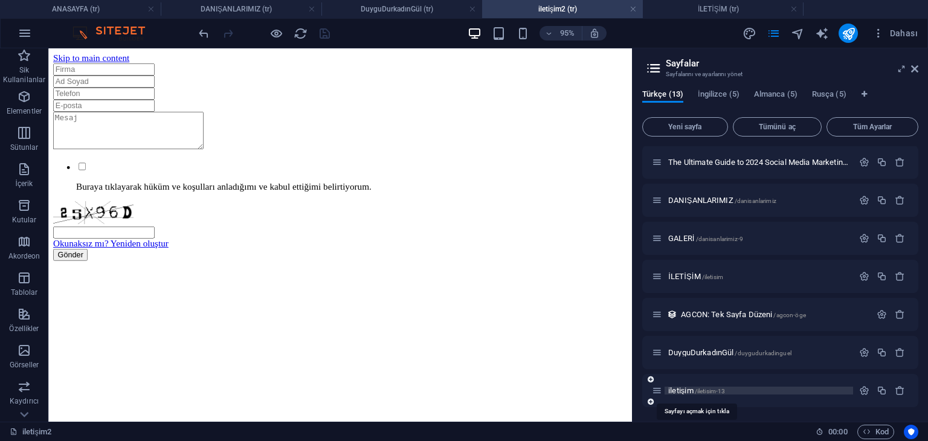
click at [698, 392] on span "/iletisim-13" at bounding box center [710, 391] width 31 height 7
click at [750, 393] on p "iletişim /iletisim-13" at bounding box center [758, 391] width 181 height 8
click at [859, 389] on icon "button" at bounding box center [864, 390] width 10 height 10
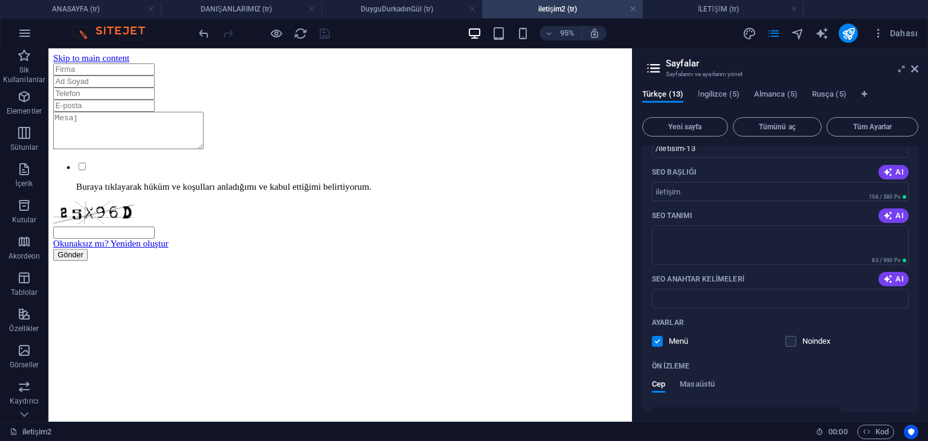
scroll to position [628, 0]
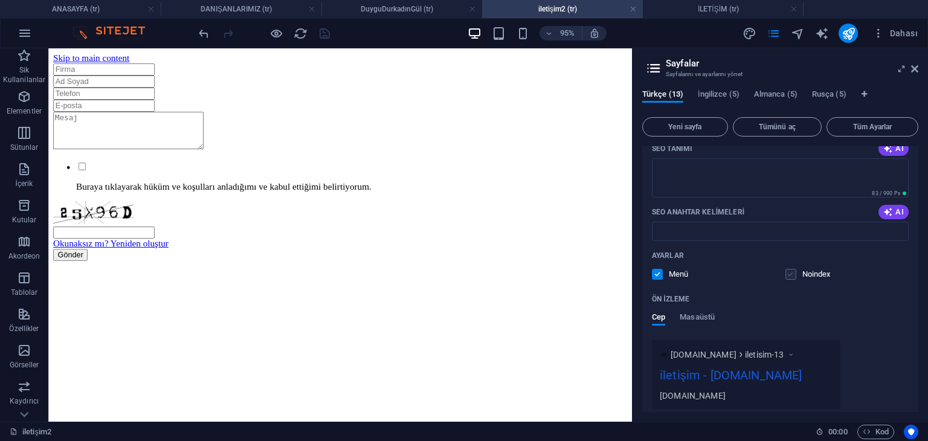
click at [791, 277] on label at bounding box center [790, 274] width 11 height 11
click at [0, 0] on input "checkbox" at bounding box center [0, 0] width 0 height 0
click at [656, 272] on label at bounding box center [657, 274] width 11 height 11
click at [0, 0] on input "checkbox" at bounding box center [0, 0] width 0 height 0
click at [787, 274] on label at bounding box center [790, 274] width 11 height 11
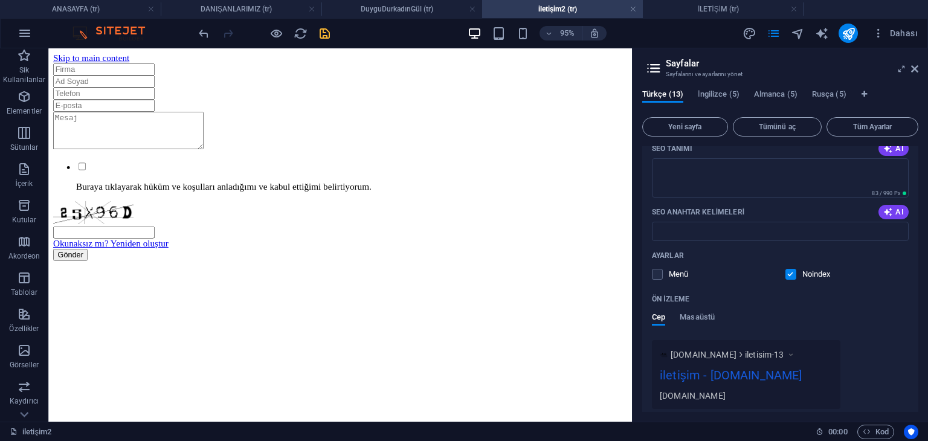
click at [0, 0] on input "checkbox" at bounding box center [0, 0] width 0 height 0
click at [656, 276] on label at bounding box center [657, 274] width 11 height 11
click at [0, 0] on input "checkbox" at bounding box center [0, 0] width 0 height 0
click at [765, 367] on div "iletişim - [DOMAIN_NAME]" at bounding box center [746, 378] width 173 height 24
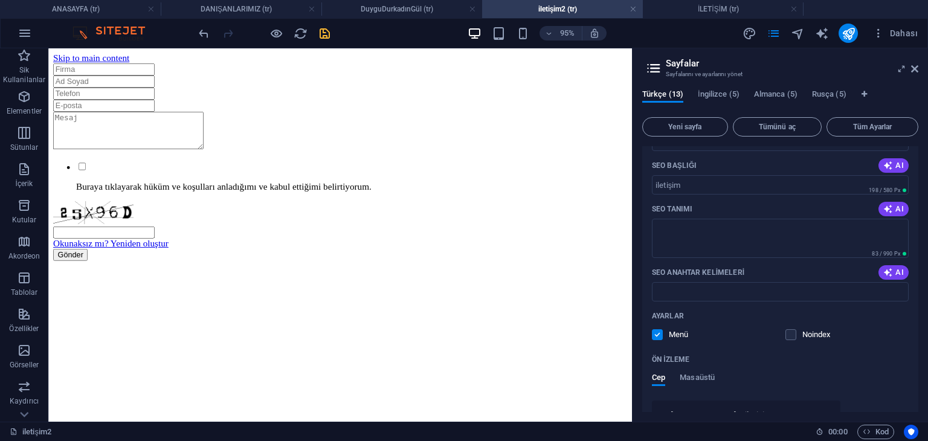
scroll to position [507, 0]
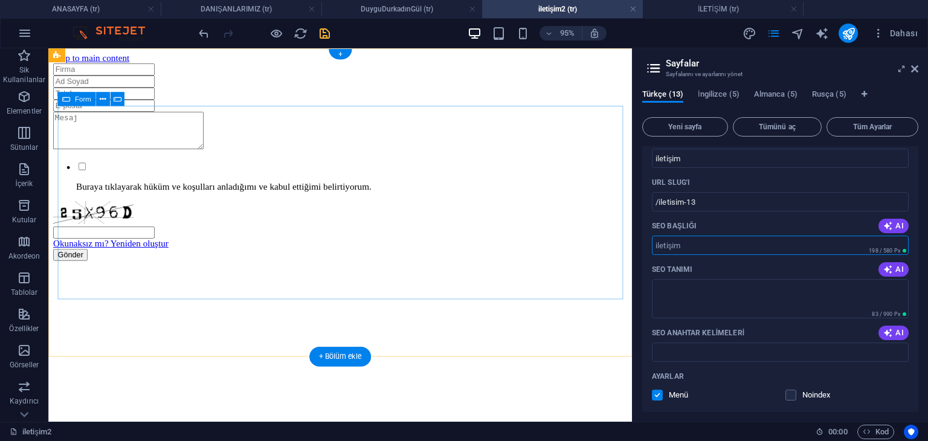
drag, startPoint x: 779, startPoint y: 295, endPoint x: 573, endPoint y: 257, distance: 210.1
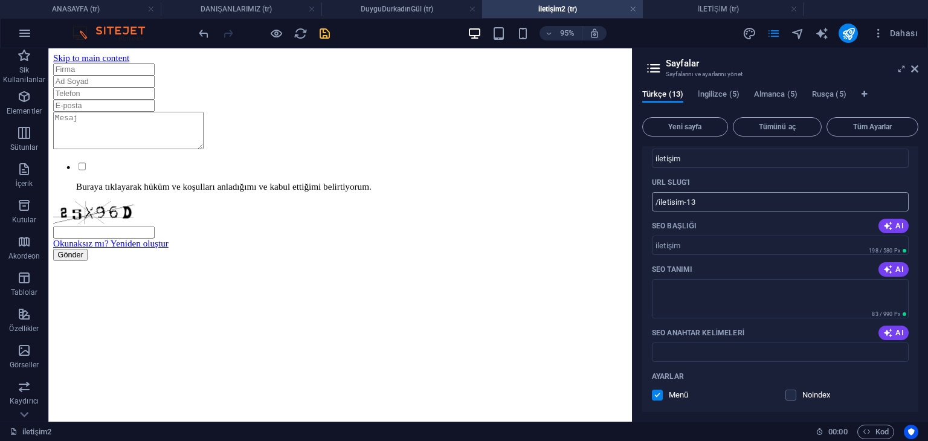
click at [715, 202] on input "/iletisim-13" at bounding box center [780, 201] width 257 height 19
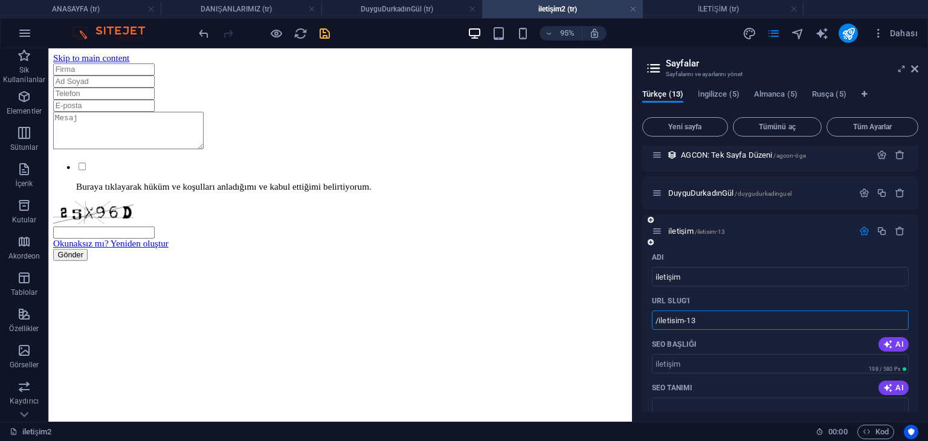
scroll to position [386, 0]
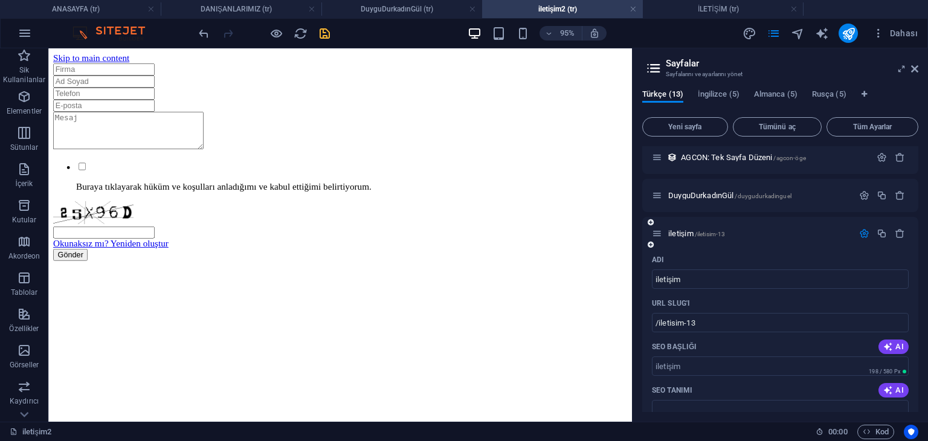
click at [861, 235] on icon "button" at bounding box center [864, 233] width 10 height 10
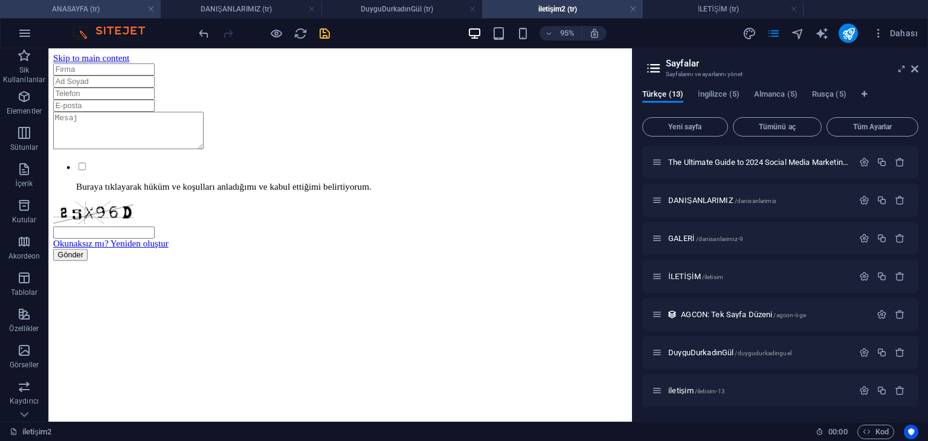
click at [104, 3] on h4 "ANASAYFA (tr)" at bounding box center [80, 8] width 161 height 13
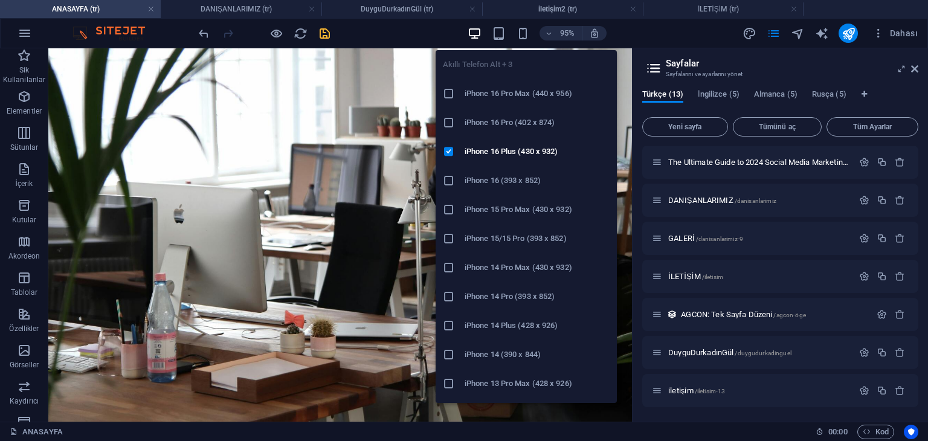
click at [494, 90] on h6 "iPhone 16 Pro Max (440 x 956)" at bounding box center [537, 93] width 145 height 14
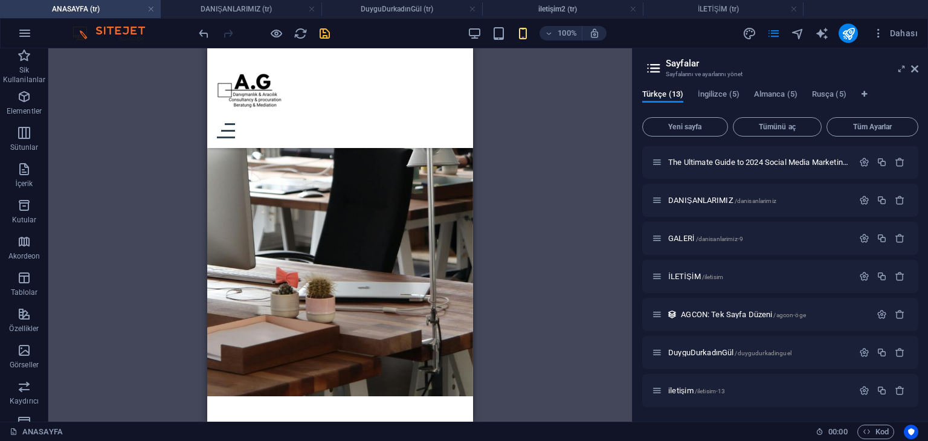
scroll to position [242, 0]
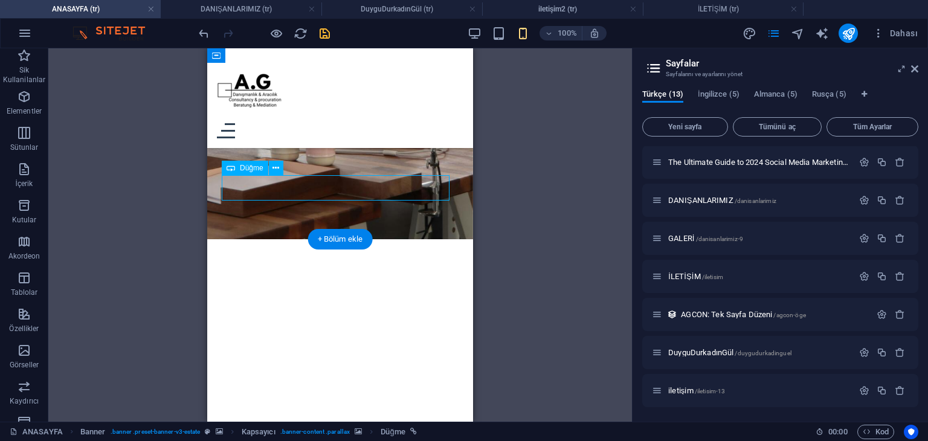
scroll to position [483, 0]
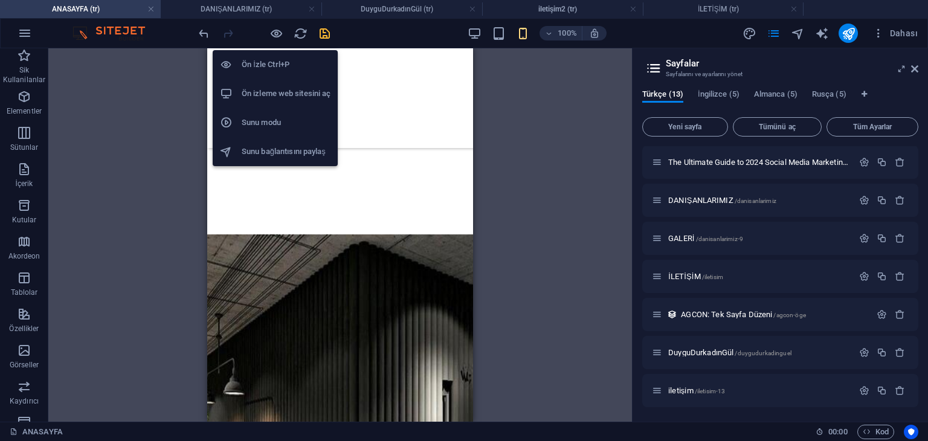
click at [275, 67] on h6 "Ön İzle Ctrl+P" at bounding box center [286, 64] width 89 height 14
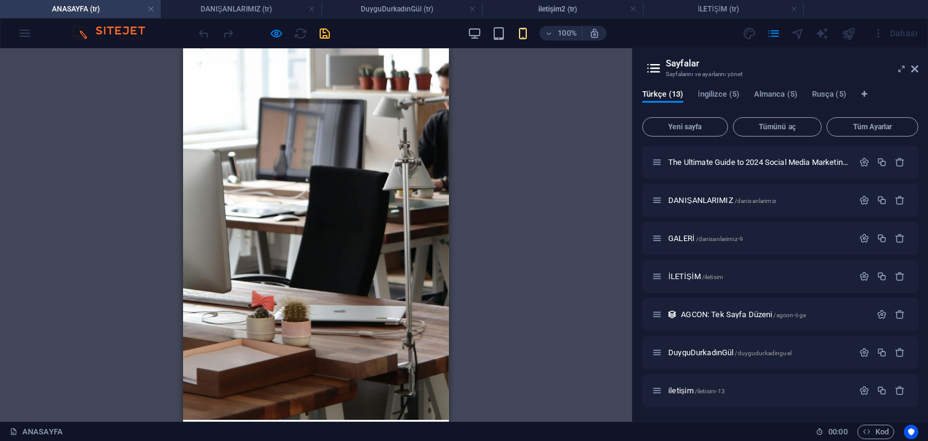
scroll to position [60, 0]
click at [188, 143] on button "×" at bounding box center [185, 136] width 5 height 14
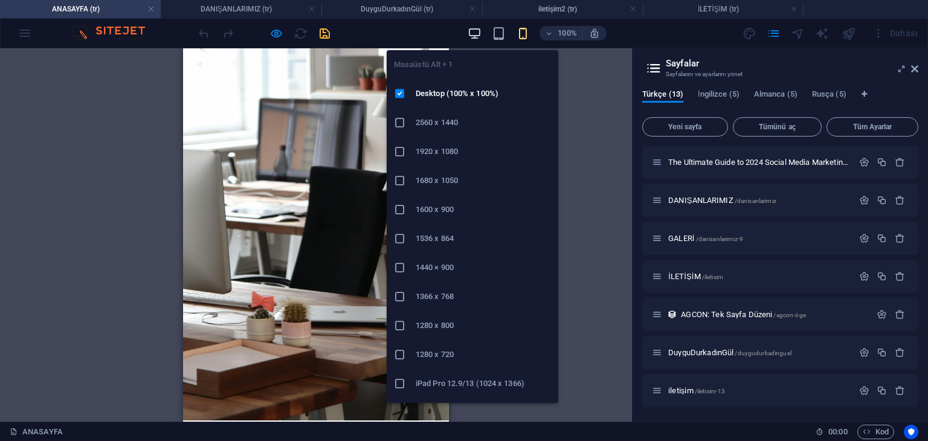
click at [479, 31] on icon "button" at bounding box center [475, 34] width 14 height 14
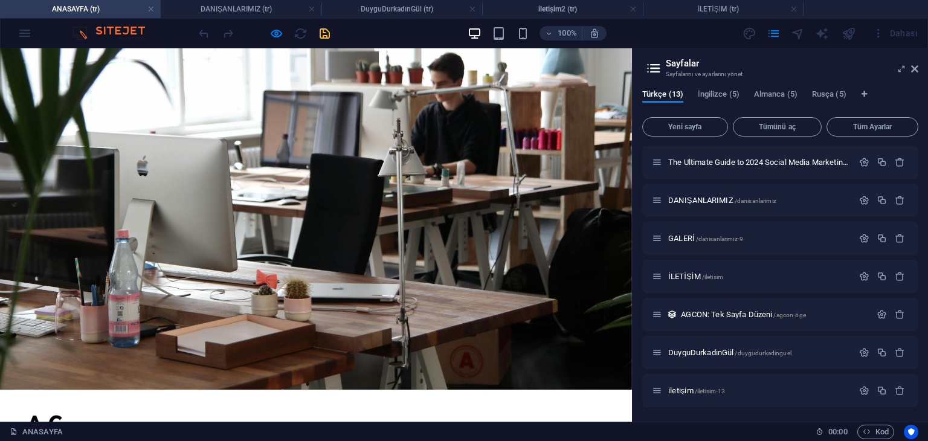
click at [6, 127] on button "×" at bounding box center [3, 135] width 6 height 16
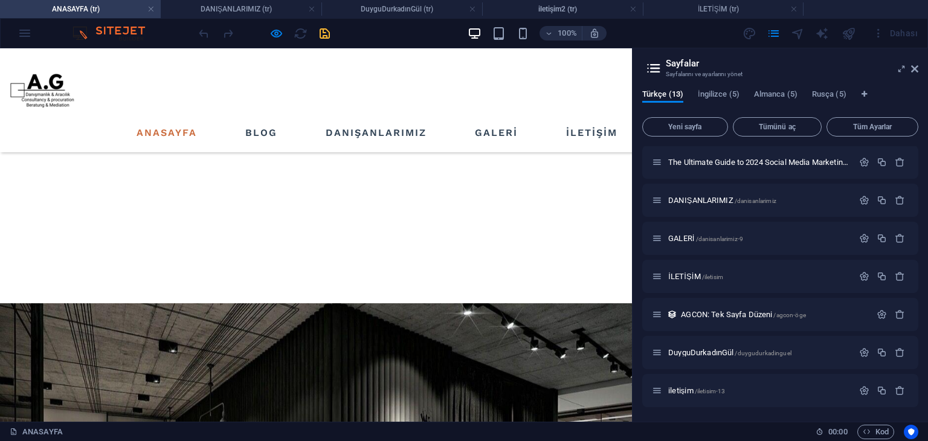
scroll to position [362, 0]
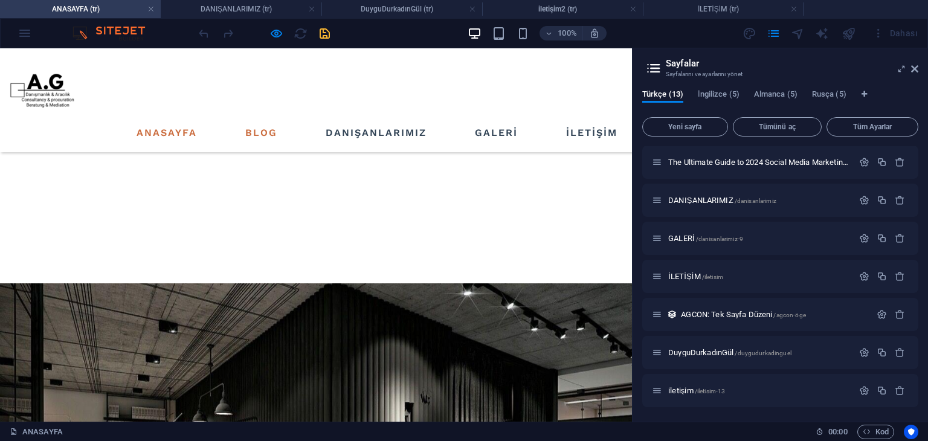
click at [266, 123] on link "BLOG" at bounding box center [261, 132] width 42 height 19
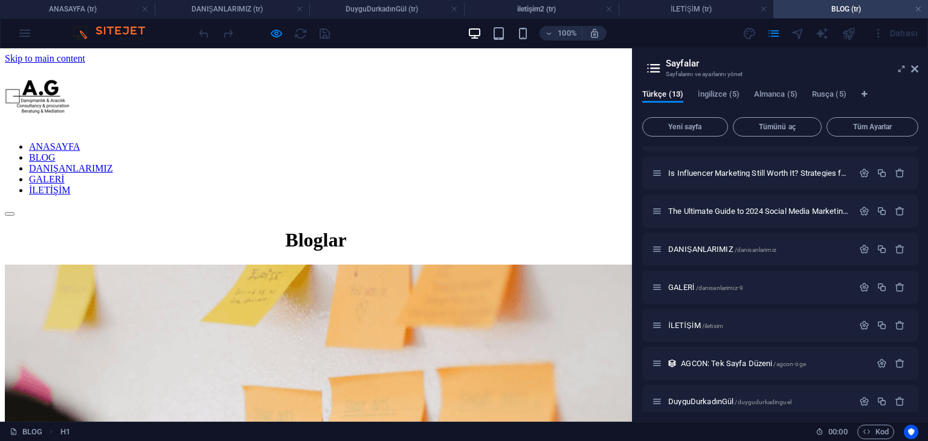
scroll to position [0, 0]
click at [327, 141] on nav "ANASAYFA BLOG DANIŞANLARIMIZ GALERİ İLETİŞİM" at bounding box center [316, 168] width 622 height 54
click at [354, 141] on nav "ANASAYFA BLOG DANIŞANLARIMIZ GALERİ İLETİŞİM" at bounding box center [316, 168] width 622 height 54
click at [367, 141] on nav "ANASAYFA BLOG DANIŞANLARIMIZ GALERİ İLETİŞİM" at bounding box center [316, 168] width 622 height 54
click at [377, 141] on nav "ANASAYFA BLOG DANIŞANLARIMIZ GALERİ İLETİŞİM" at bounding box center [316, 168] width 622 height 54
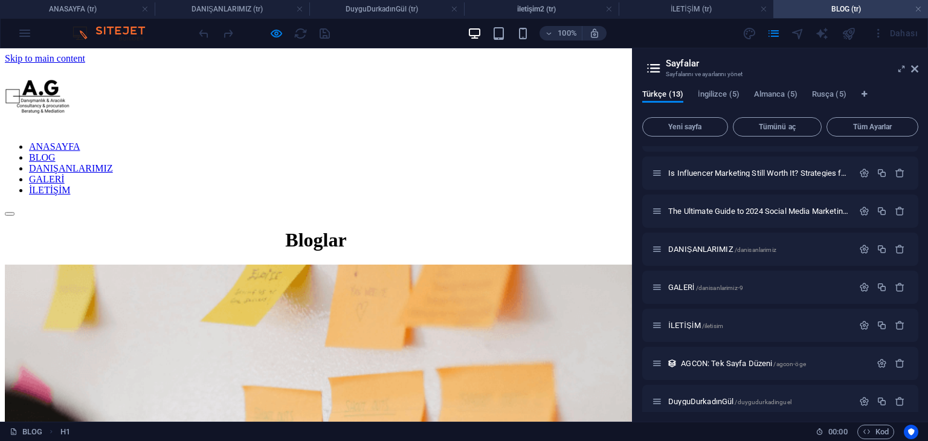
click at [377, 141] on nav "ANASAYFA BLOG DANIŞANLARIMIZ GALERİ İLETİŞİM" at bounding box center [316, 168] width 622 height 54
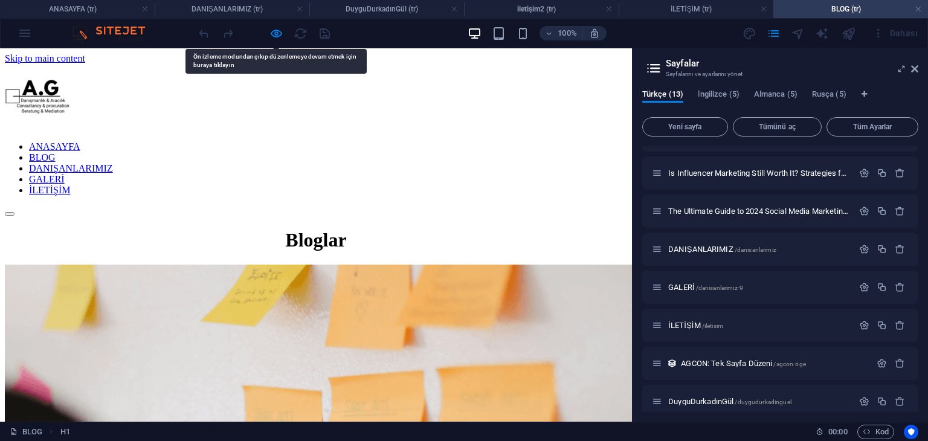
click at [469, 141] on nav "ANASAYFA BLOG DANIŞANLARIMIZ GALERİ İLETİŞİM" at bounding box center [316, 168] width 622 height 54
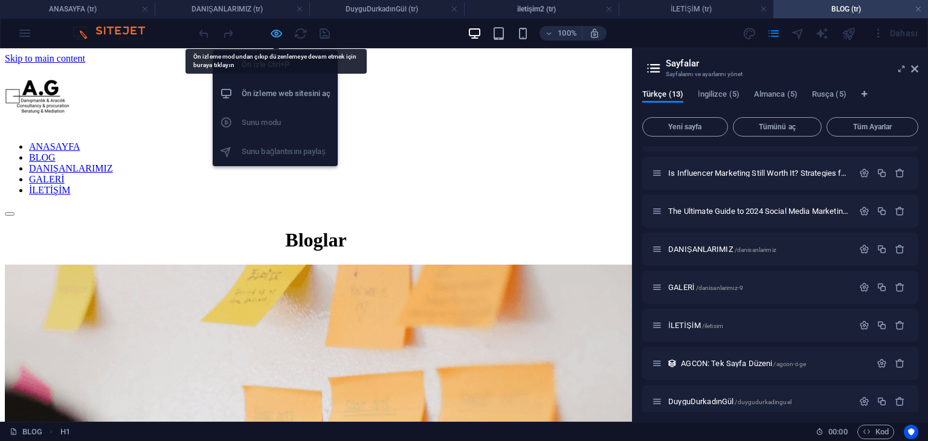
click at [279, 33] on icon "button" at bounding box center [276, 34] width 14 height 14
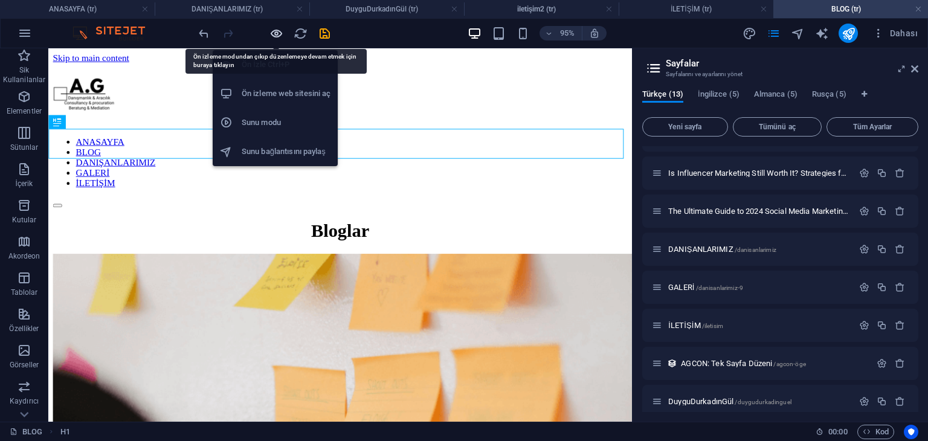
click at [272, 33] on icon "button" at bounding box center [276, 34] width 14 height 14
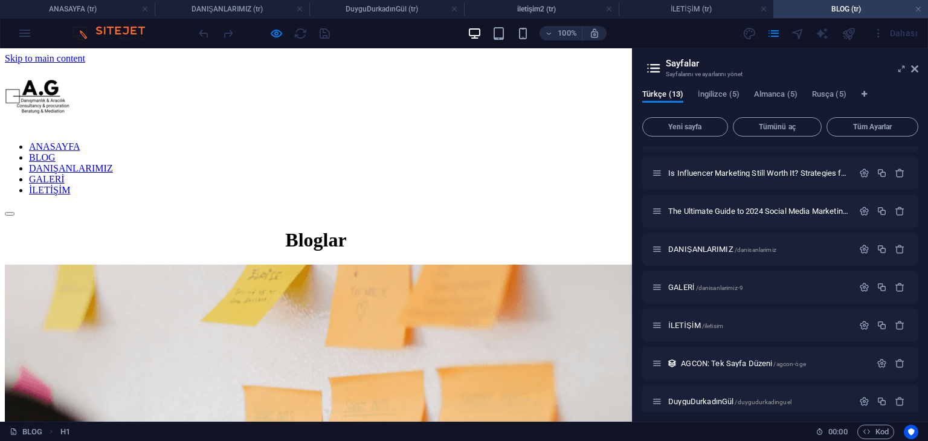
click at [113, 163] on link "DANIŞANLARIMIZ" at bounding box center [71, 168] width 84 height 10
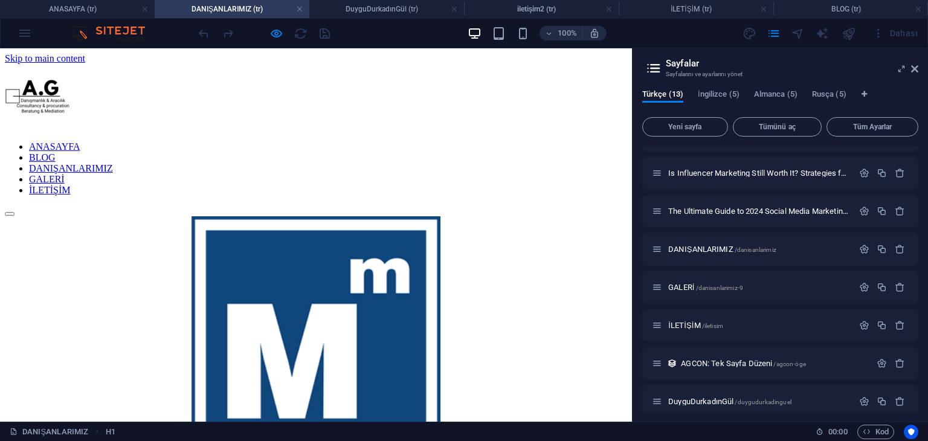
click at [65, 174] on link "GALERİ" at bounding box center [47, 179] width 36 height 10
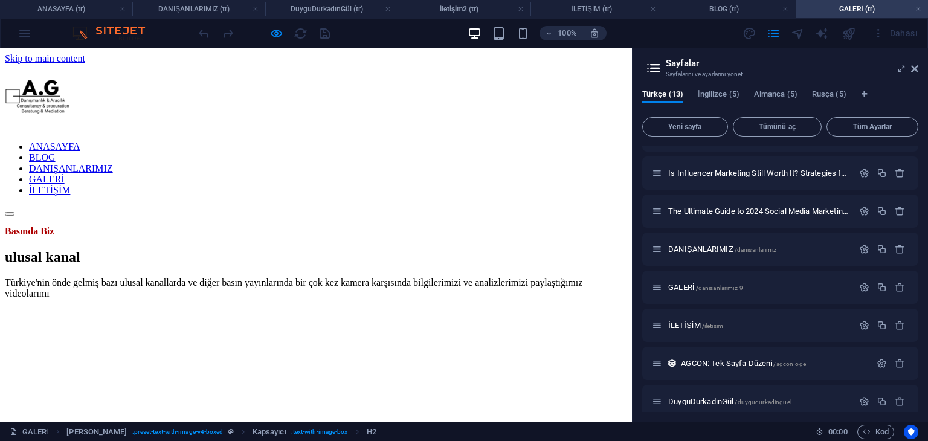
click at [581, 141] on nav "ANASAYFA BLOG DANIŞANLARIMIZ GALERİ İLETİŞİM" at bounding box center [316, 168] width 622 height 54
click at [360, 141] on nav "ANASAYFA BLOG DANIŞANLARIMIZ GALERİ İLETİŞİM" at bounding box center [316, 168] width 622 height 54
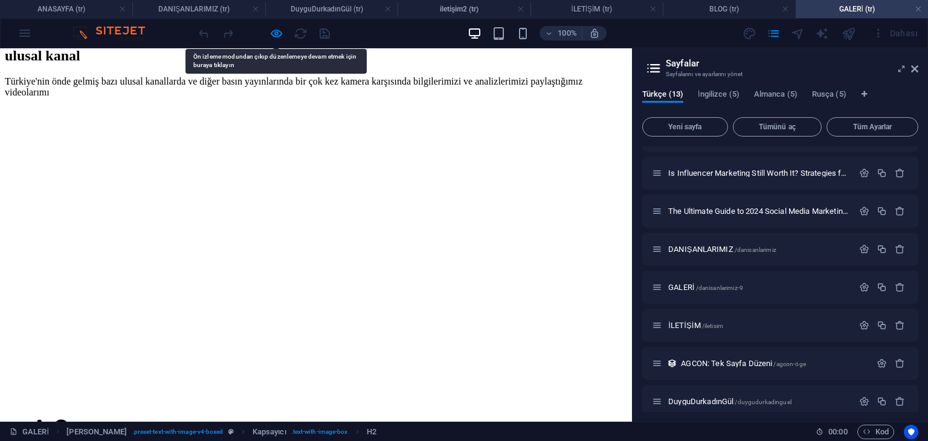
scroll to position [302, 0]
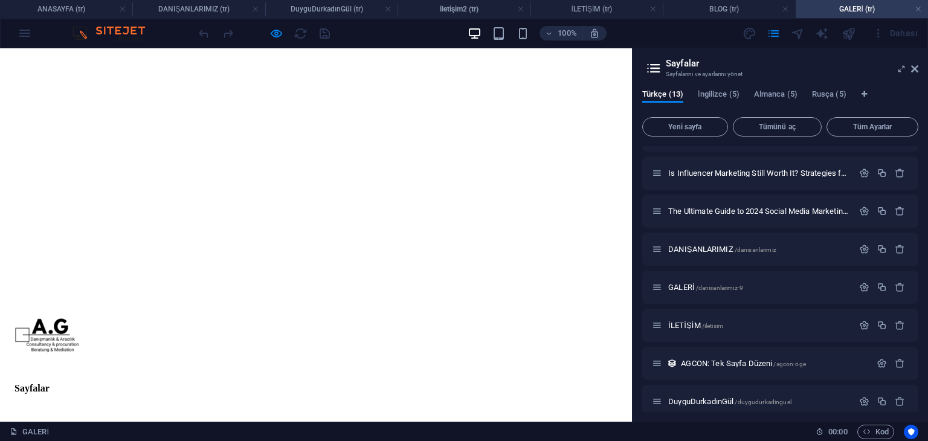
click at [268, 39] on div at bounding box center [263, 33] width 135 height 19
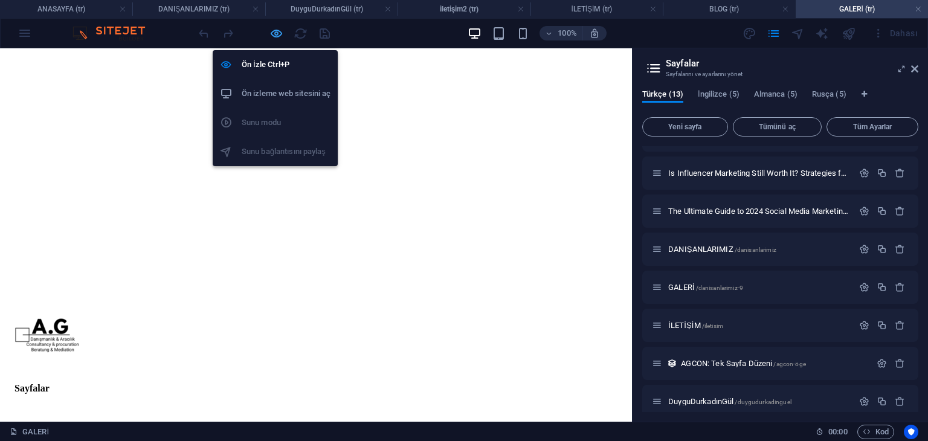
click at [273, 37] on icon "button" at bounding box center [276, 34] width 14 height 14
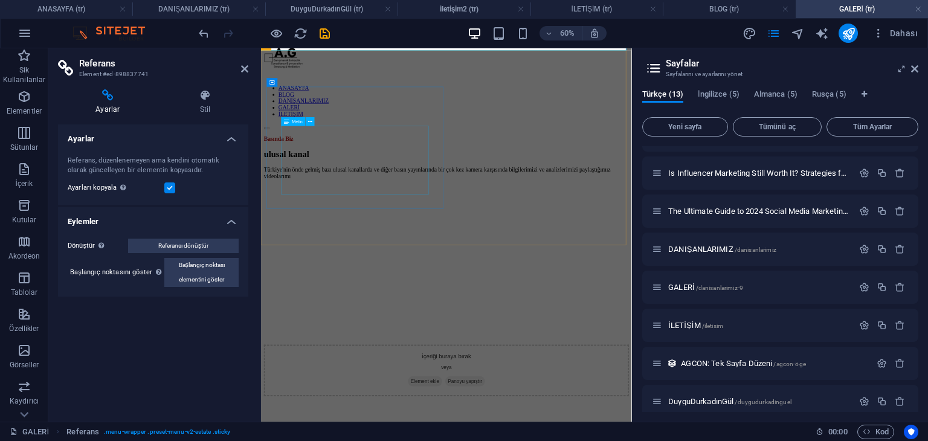
scroll to position [0, 0]
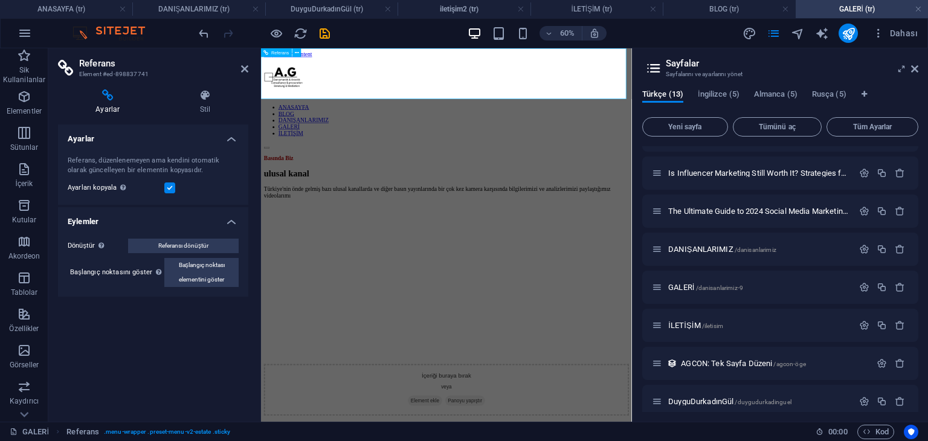
click at [305, 94] on div at bounding box center [570, 98] width 608 height 68
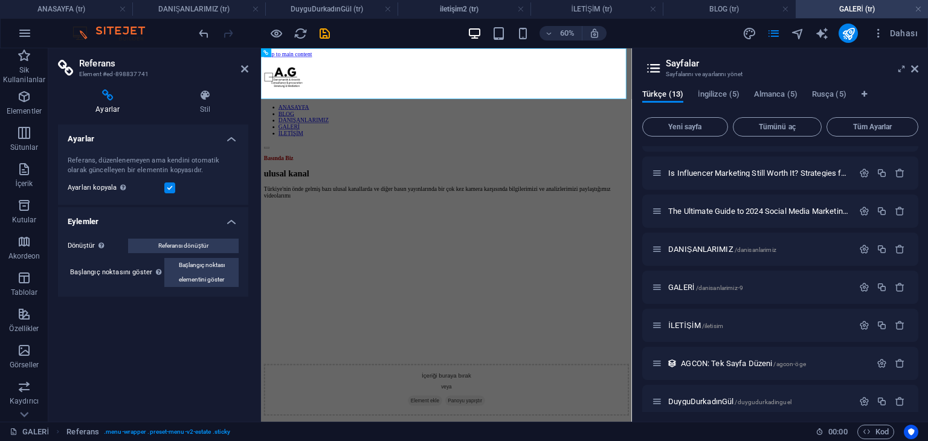
click at [111, 102] on h4 "Ayarlar" at bounding box center [110, 101] width 105 height 25
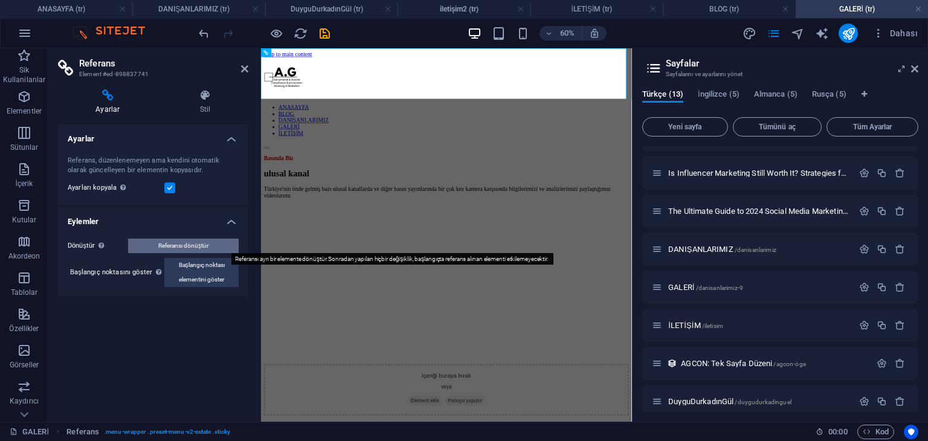
click at [165, 245] on span "Referansı dönüştür" at bounding box center [183, 246] width 50 height 14
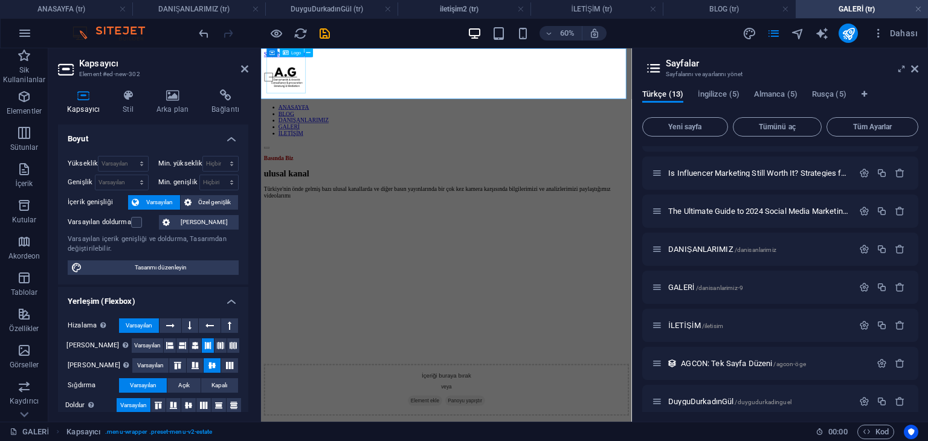
click at [308, 97] on div at bounding box center [570, 98] width 608 height 68
select select "px"
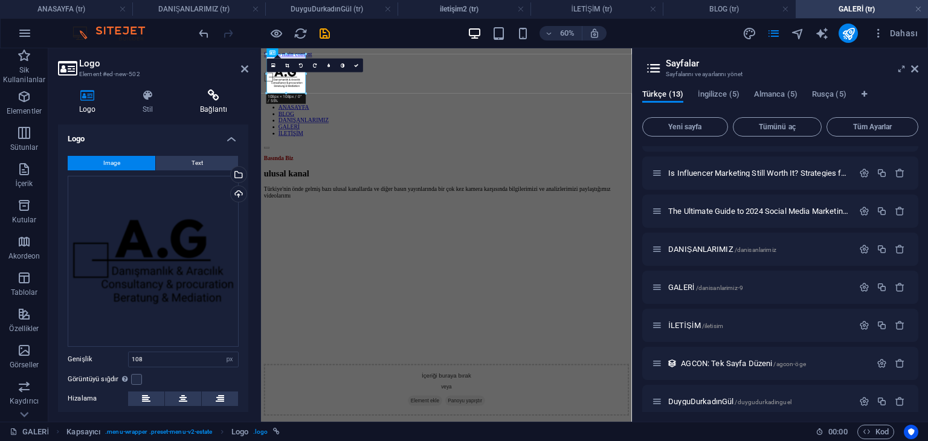
click at [208, 100] on icon at bounding box center [213, 95] width 69 height 12
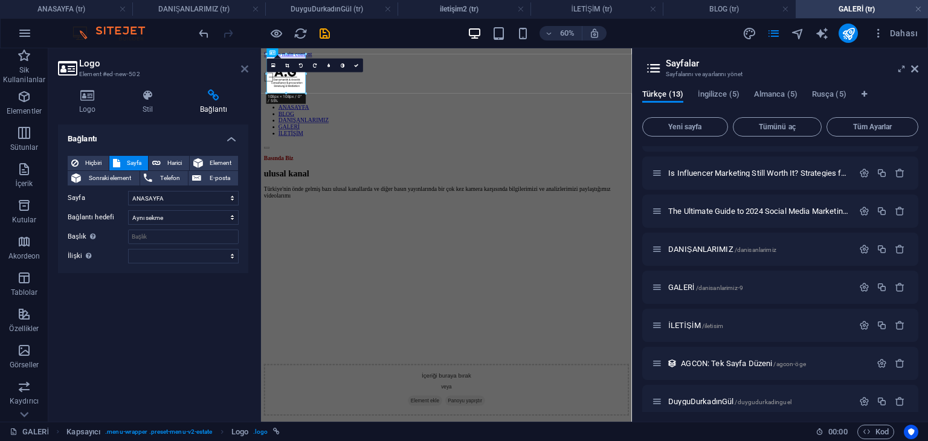
click at [245, 72] on icon at bounding box center [244, 69] width 7 height 10
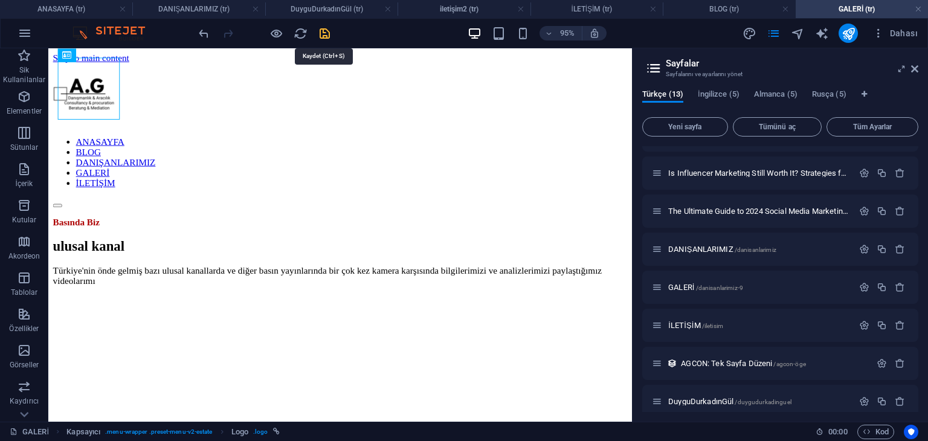
click at [323, 34] on icon "save" at bounding box center [325, 34] width 14 height 14
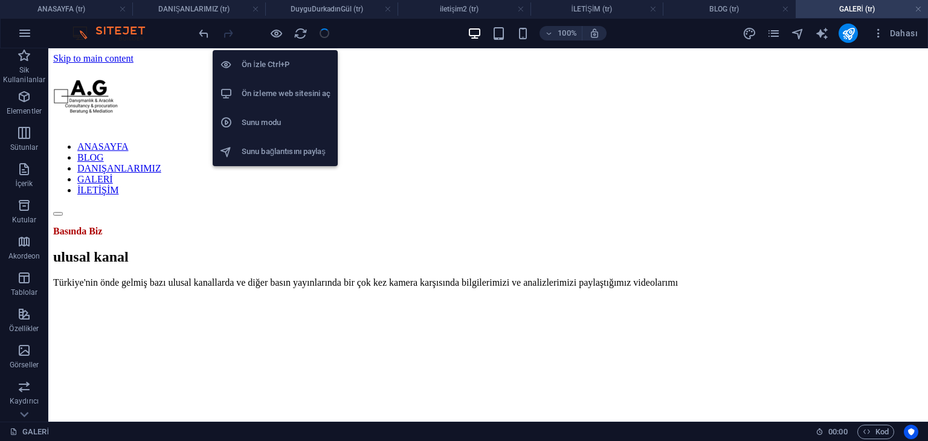
click at [265, 118] on h6 "Sunu modu" at bounding box center [286, 122] width 89 height 14
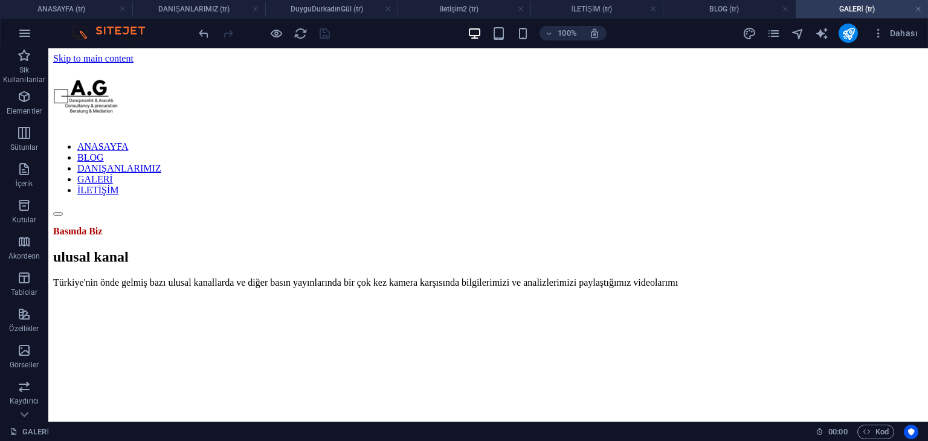
click at [101, 32] on img at bounding box center [114, 33] width 91 height 14
click at [124, 30] on img at bounding box center [114, 33] width 91 height 14
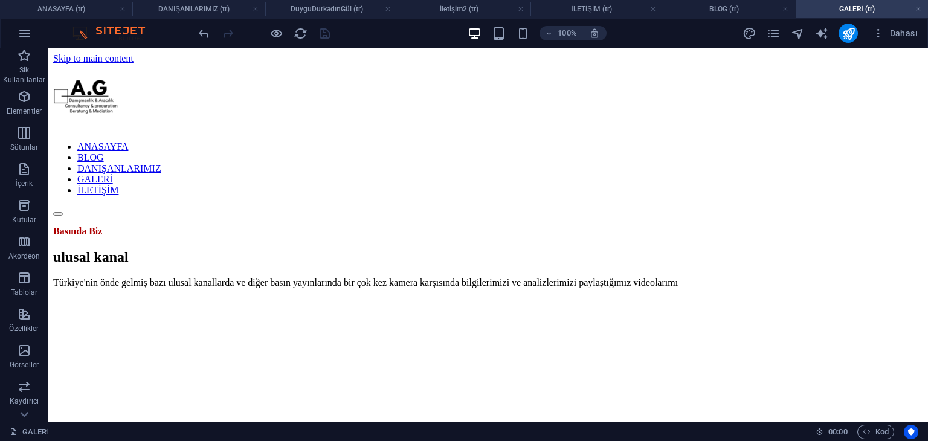
click at [124, 30] on img at bounding box center [114, 33] width 91 height 14
click at [21, 239] on icon "button" at bounding box center [24, 241] width 14 height 14
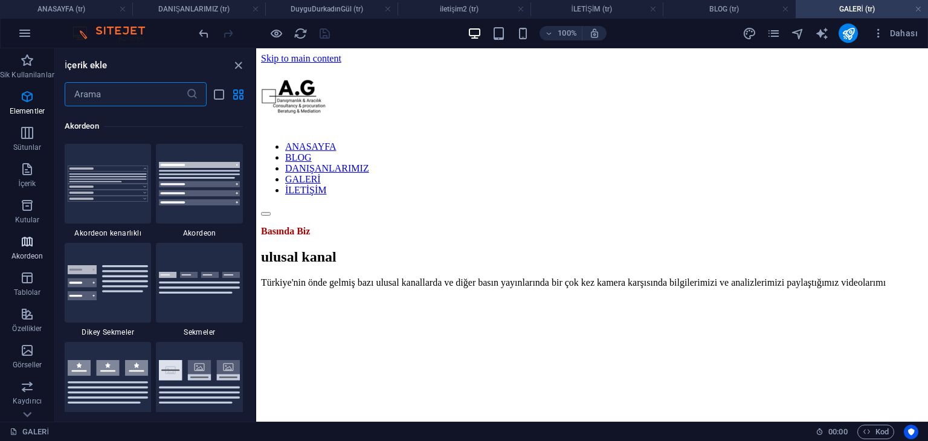
scroll to position [3857, 0]
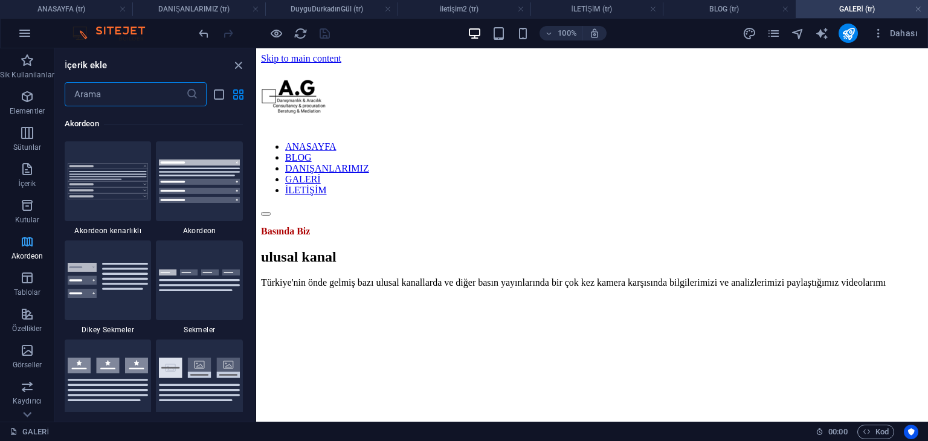
click at [24, 257] on p "Akordeon" at bounding box center [27, 256] width 32 height 10
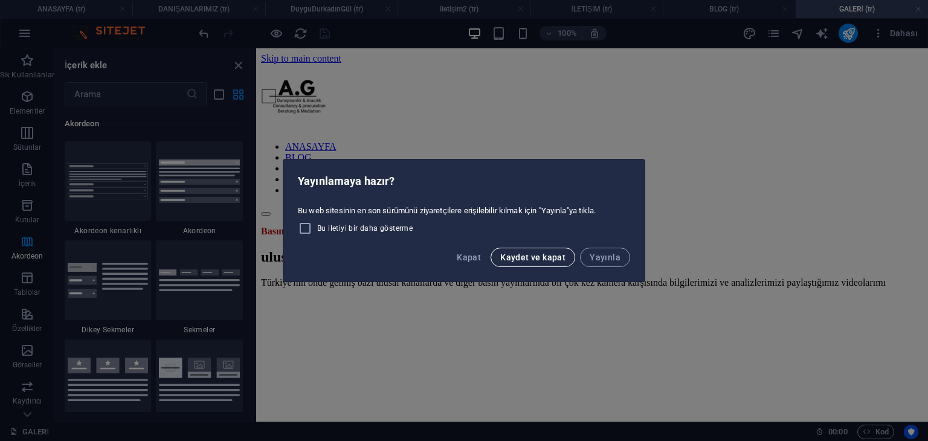
click at [539, 257] on span "Kaydet ve kapat" at bounding box center [532, 258] width 65 height 10
